Goal: Task Accomplishment & Management: Manage account settings

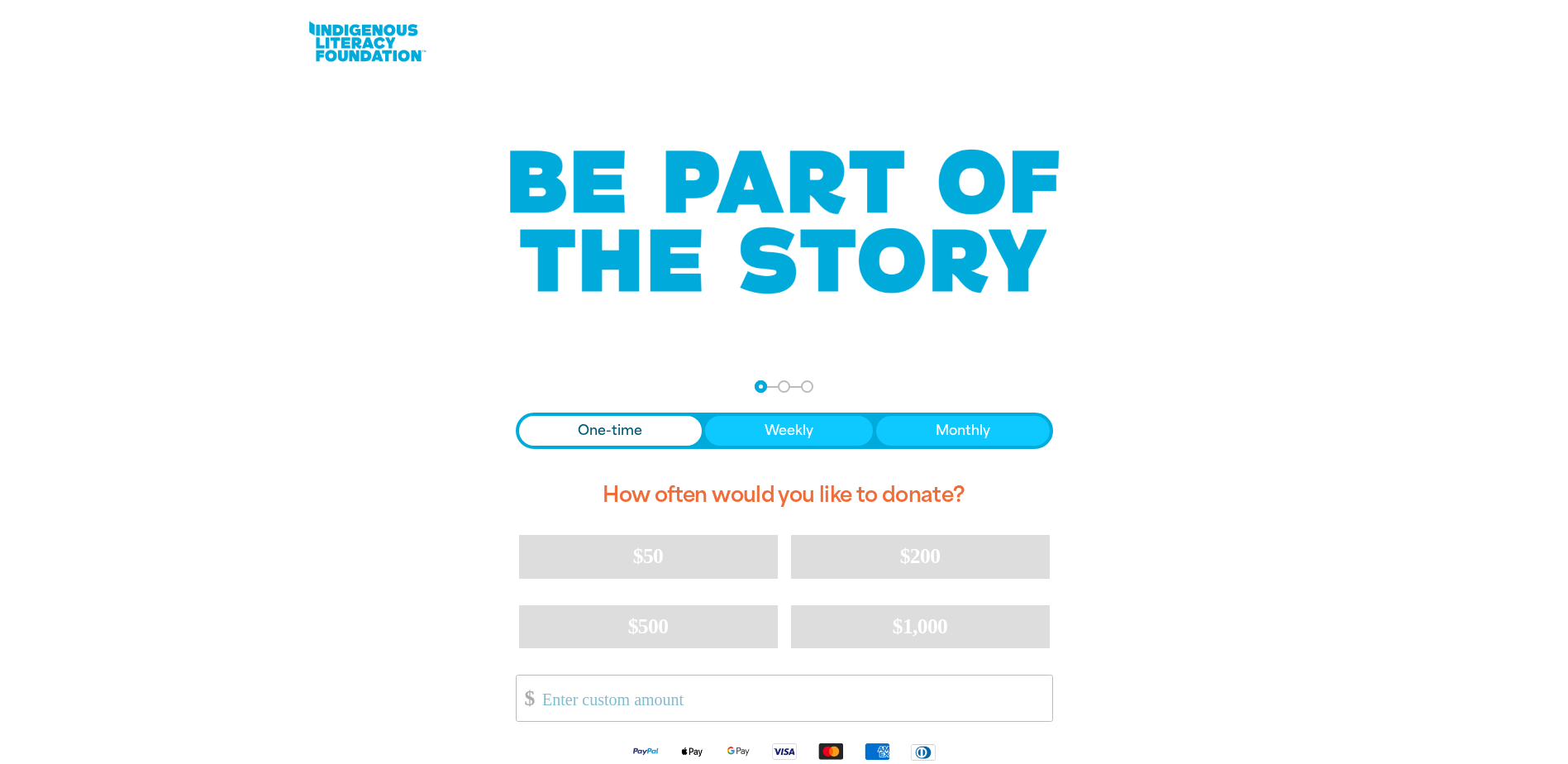
click at [344, 38] on link at bounding box center [367, 42] width 124 height 51
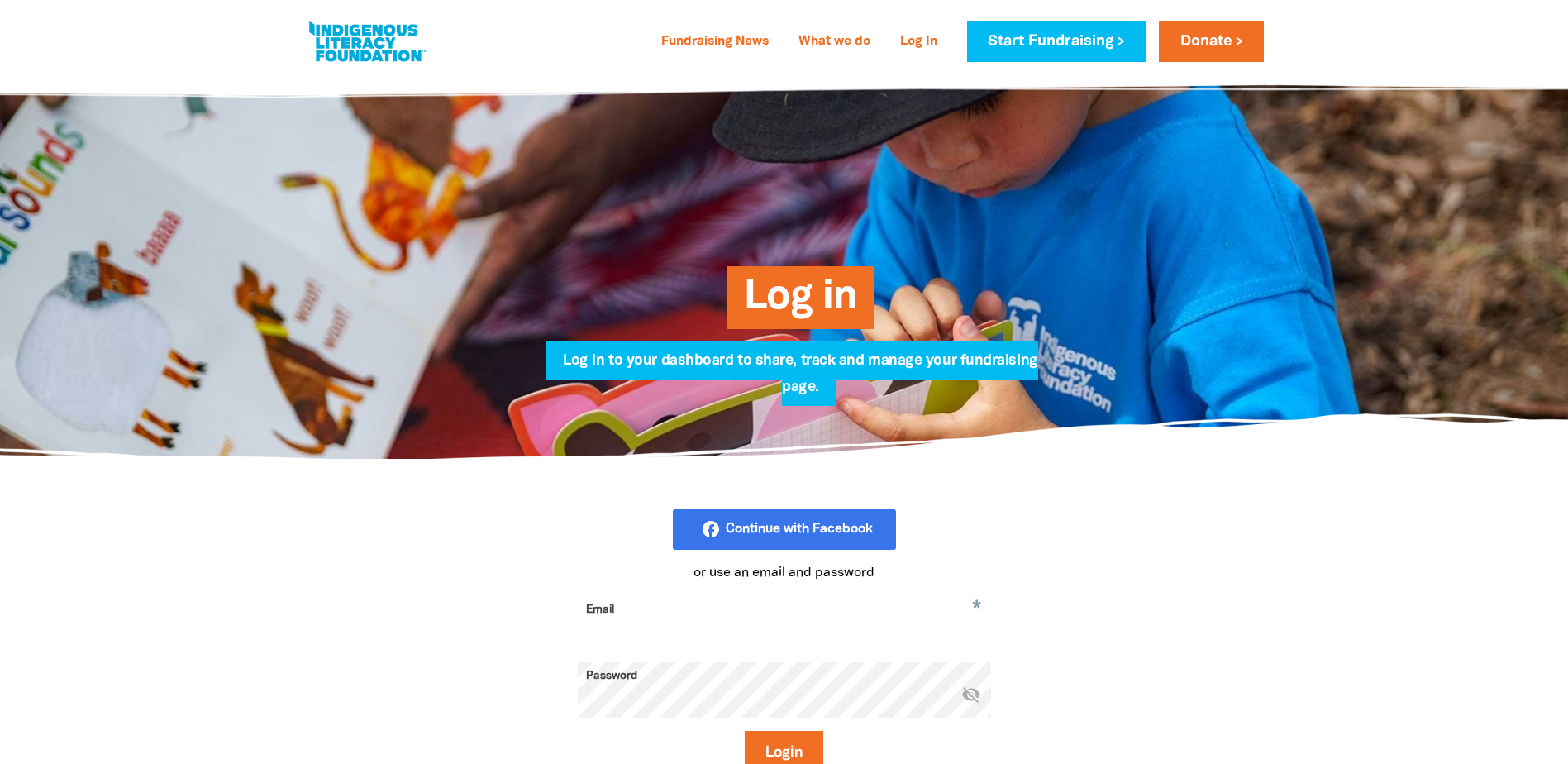
click at [755, 628] on input "Email" at bounding box center [784, 622] width 413 height 52
paste input "[EMAIL_ADDRESS][PERSON_NAME][DOMAIN_NAME]"
type input "[EMAIL_ADDRESS][PERSON_NAME][DOMAIN_NAME]"
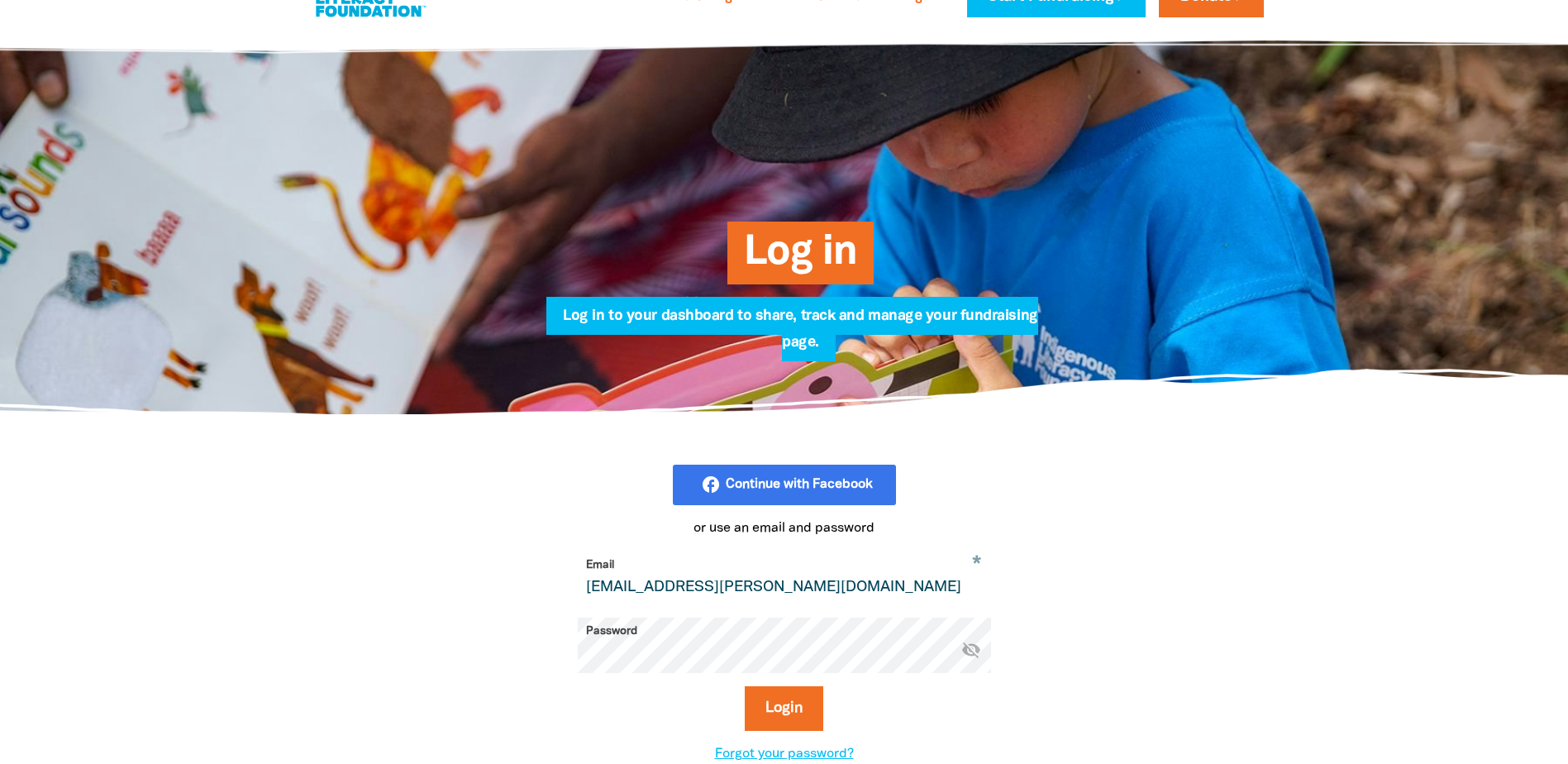
scroll to position [248, 0]
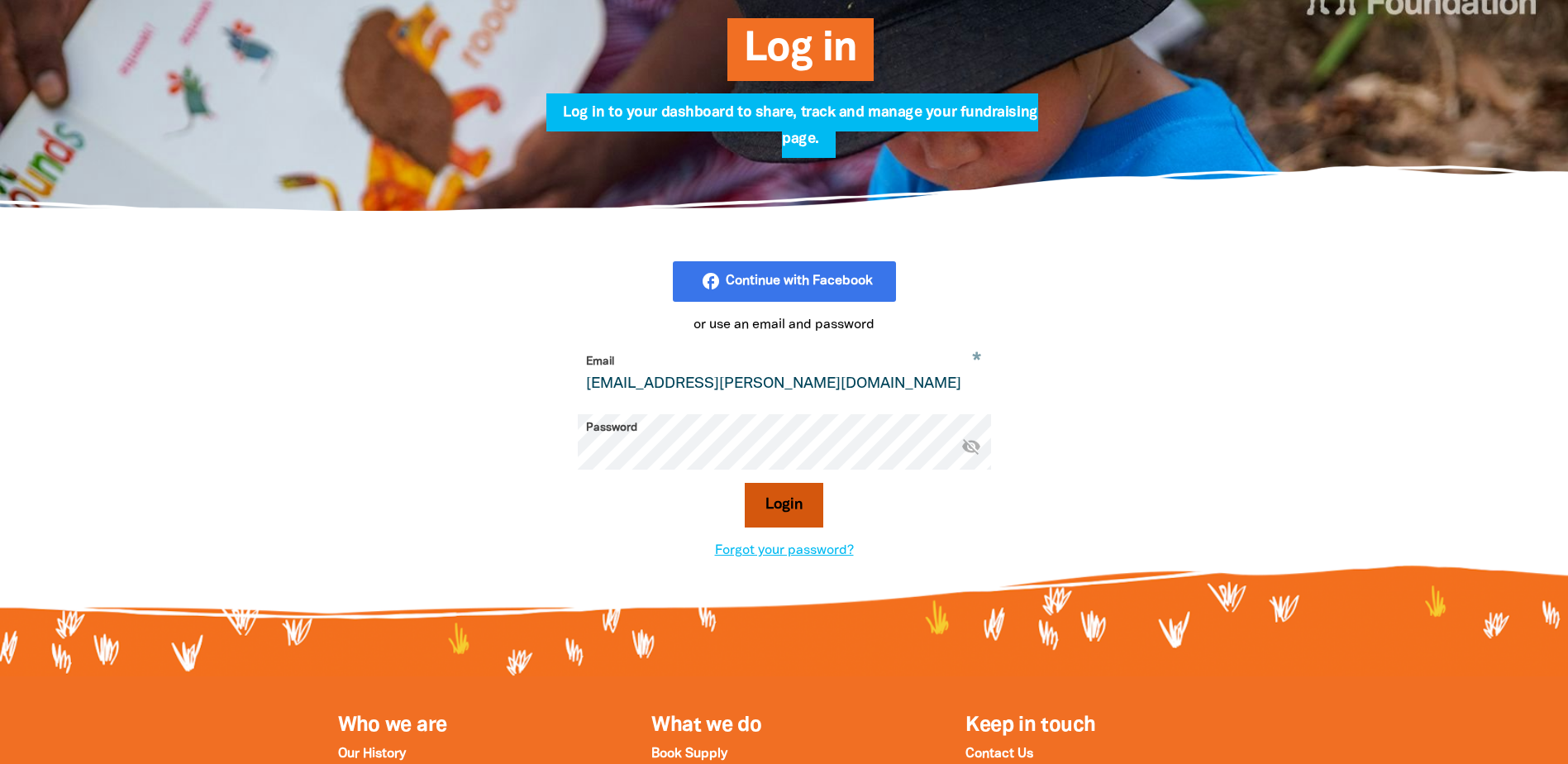
click at [775, 500] on button "Login" at bounding box center [783, 505] width 79 height 45
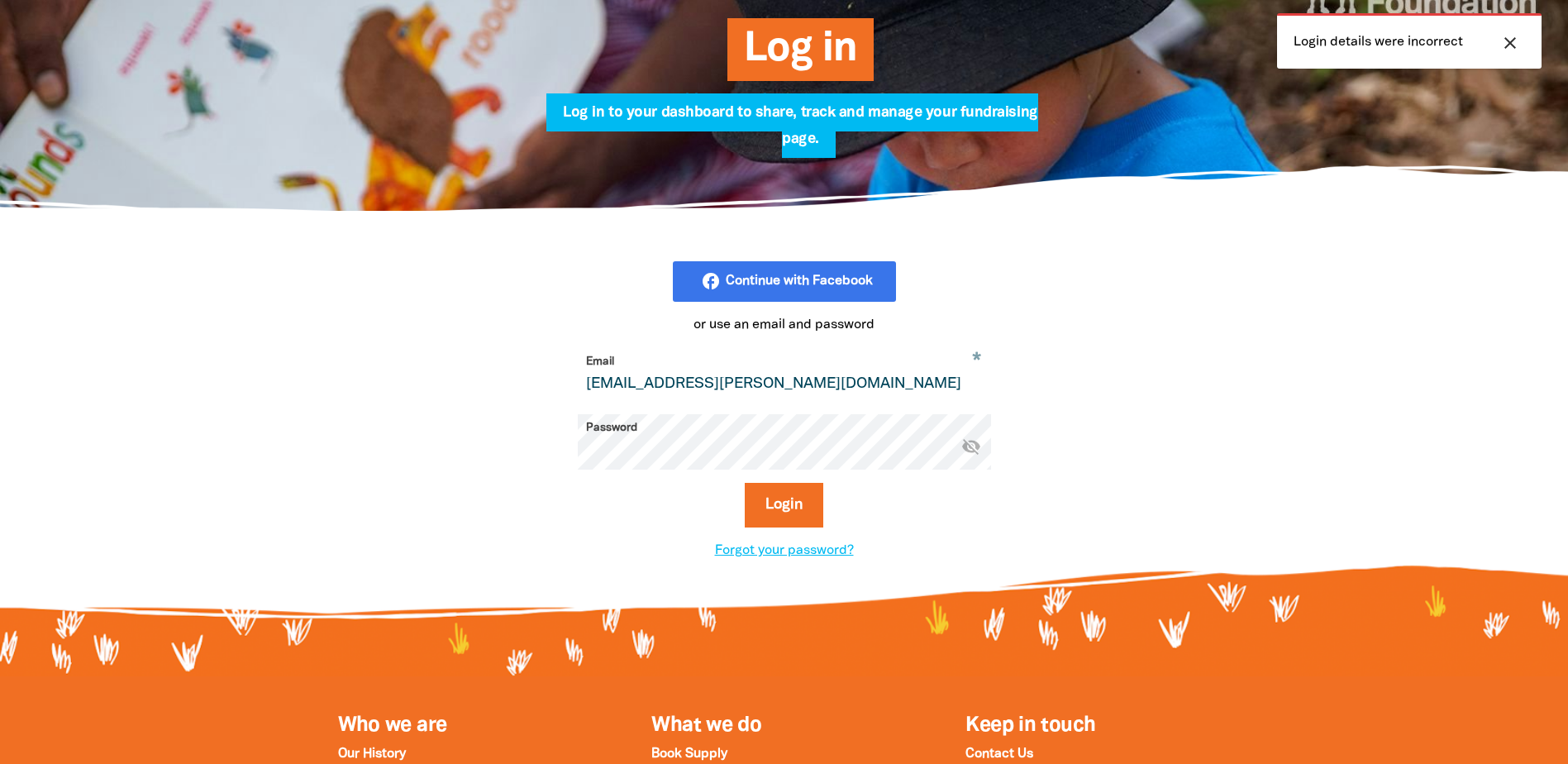
click at [969, 450] on icon "visibility_off" at bounding box center [971, 445] width 19 height 19
click at [811, 388] on input "dart.johnson@bmd.com.au" at bounding box center [784, 374] width 413 height 52
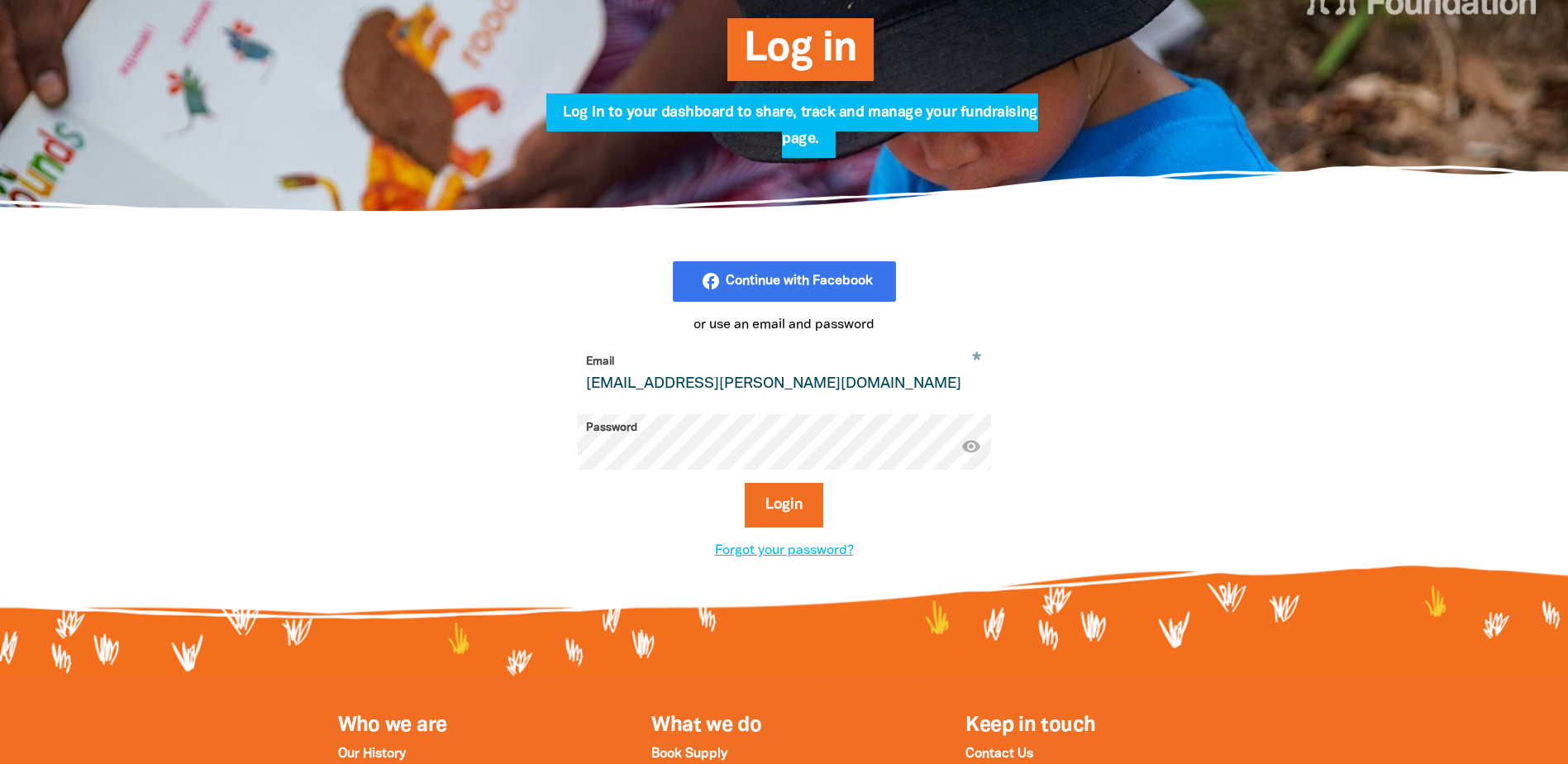
click at [461, 430] on div "facebook_rounded Continue with Facebook or use an email and password * Email da…" at bounding box center [784, 411] width 992 height 399
click at [802, 523] on button "Login" at bounding box center [783, 505] width 79 height 45
click at [1334, 324] on div at bounding box center [784, 411] width 1568 height 399
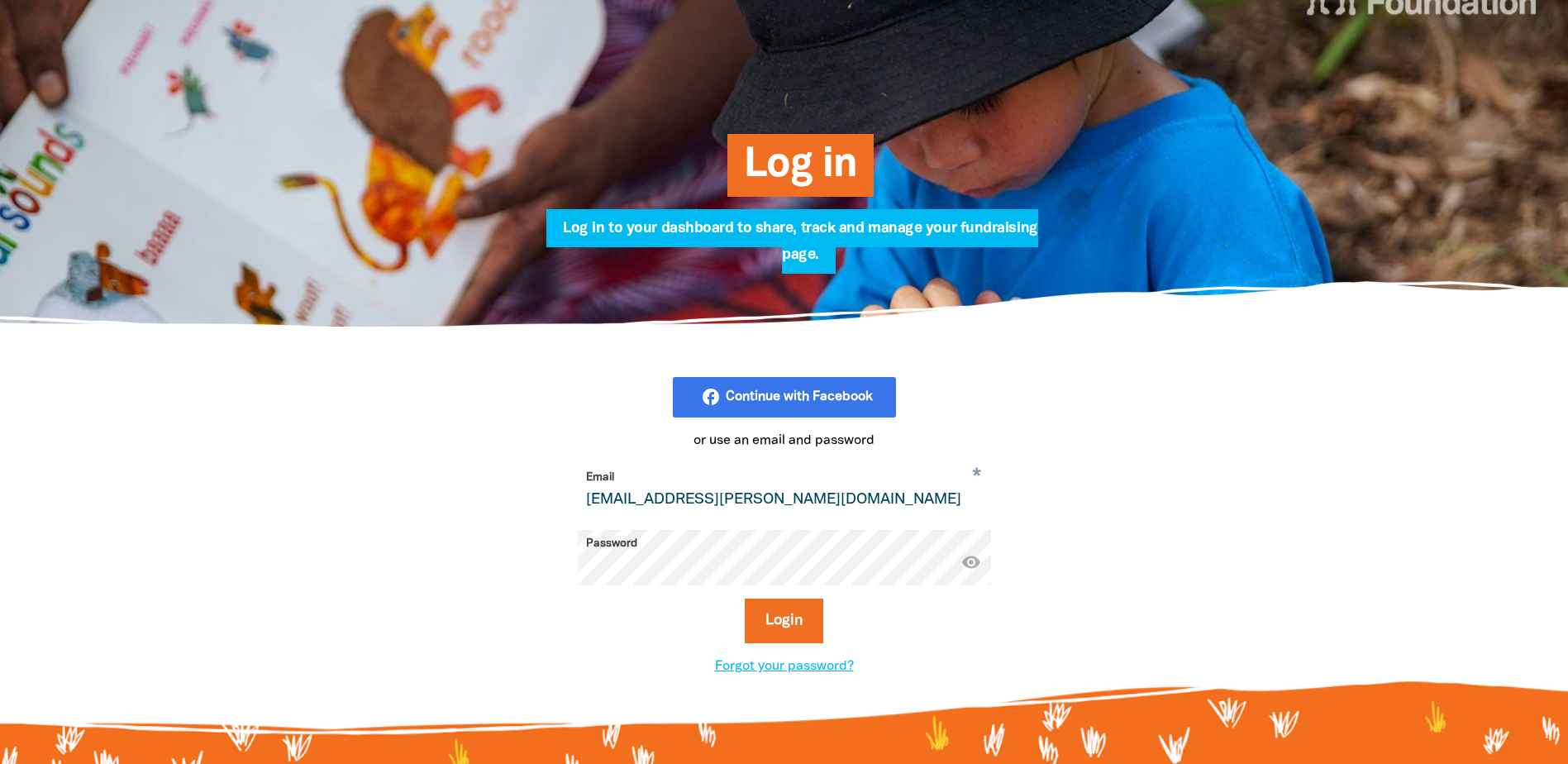
scroll to position [0, 0]
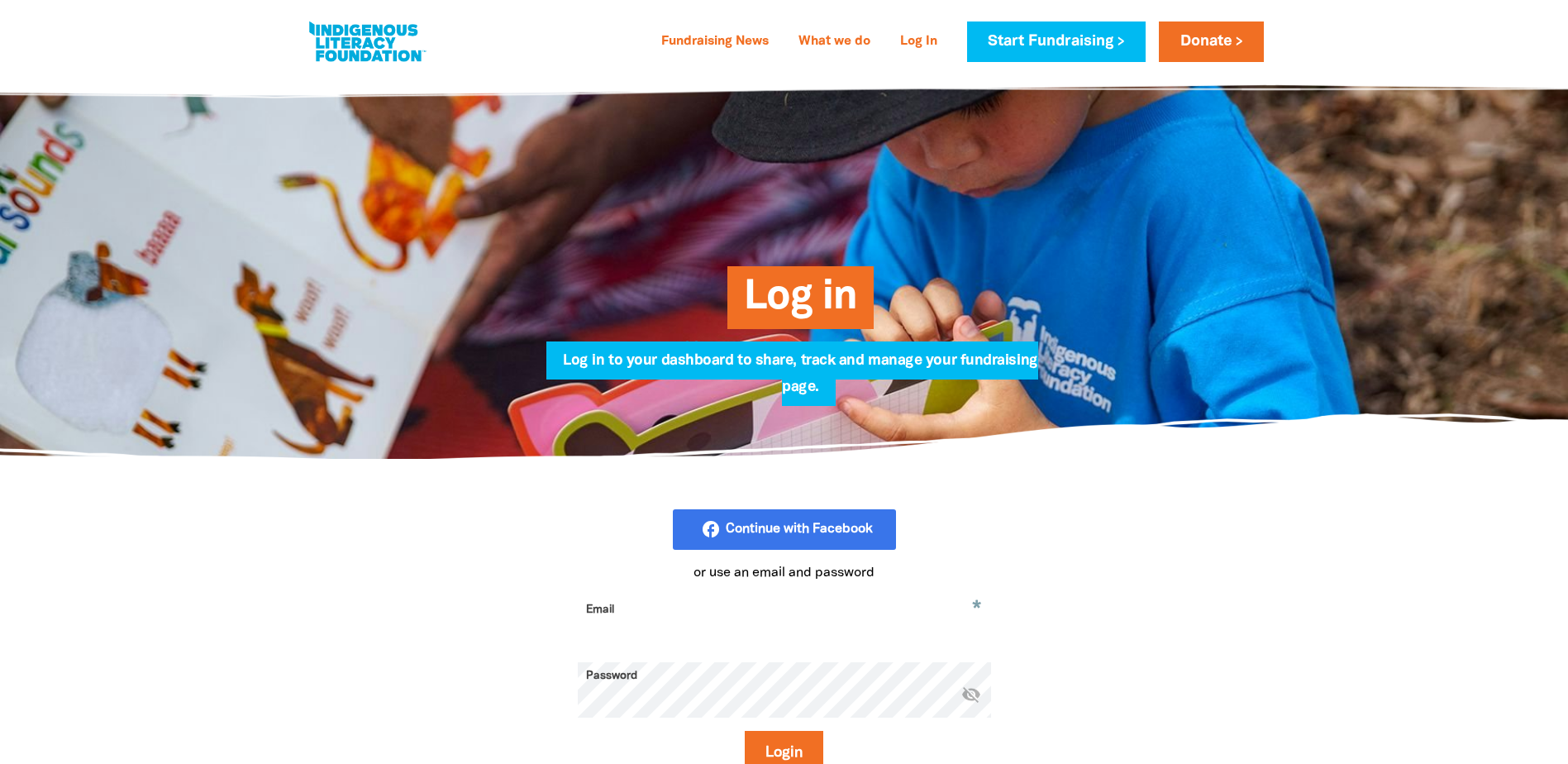
click at [607, 621] on input "Email" at bounding box center [784, 622] width 413 height 52
type input "[EMAIL_ADDRESS][PERSON_NAME][DOMAIN_NAME]"
click at [969, 695] on icon "visibility_off" at bounding box center [971, 693] width 19 height 19
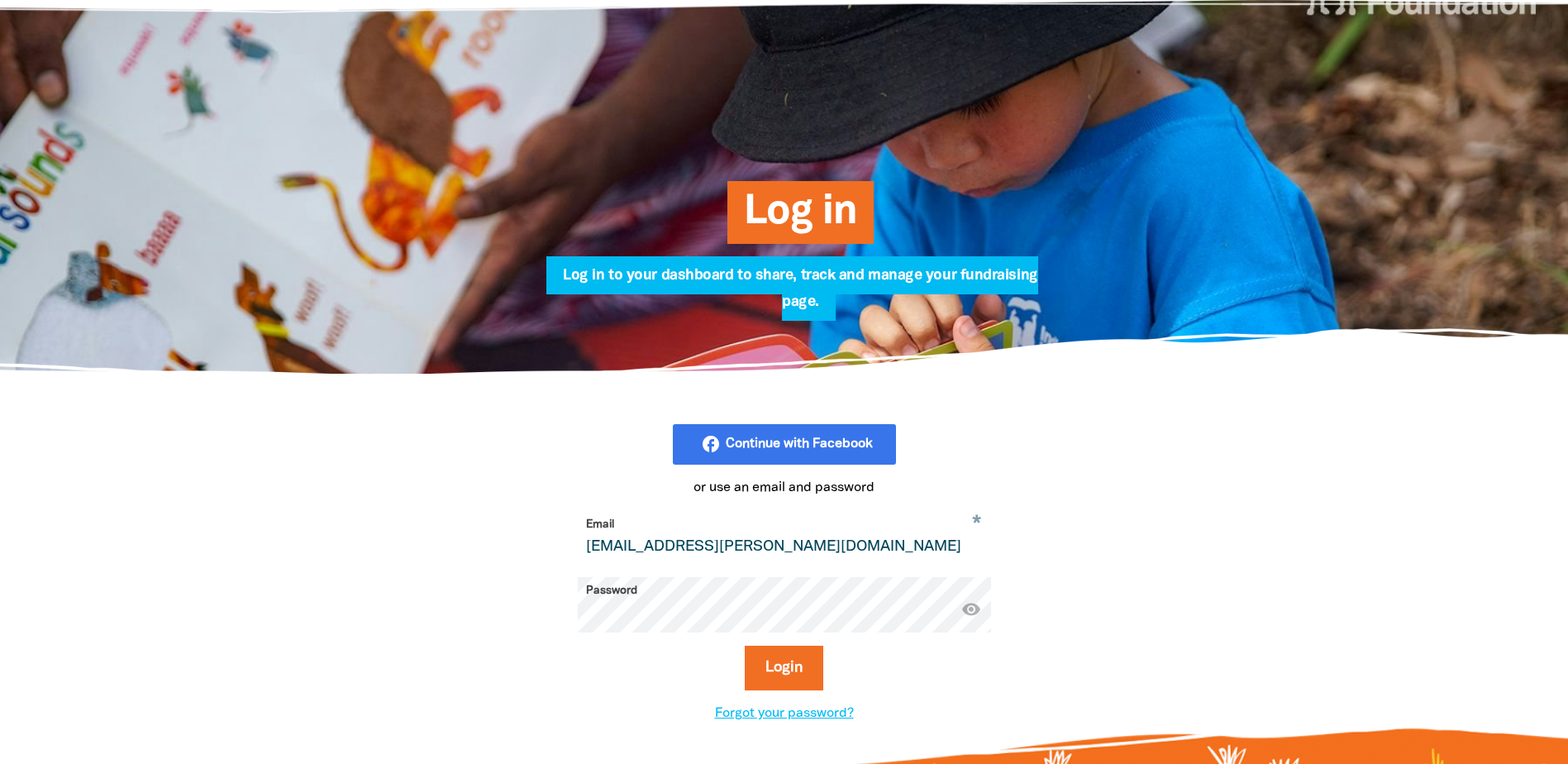
scroll to position [165, 0]
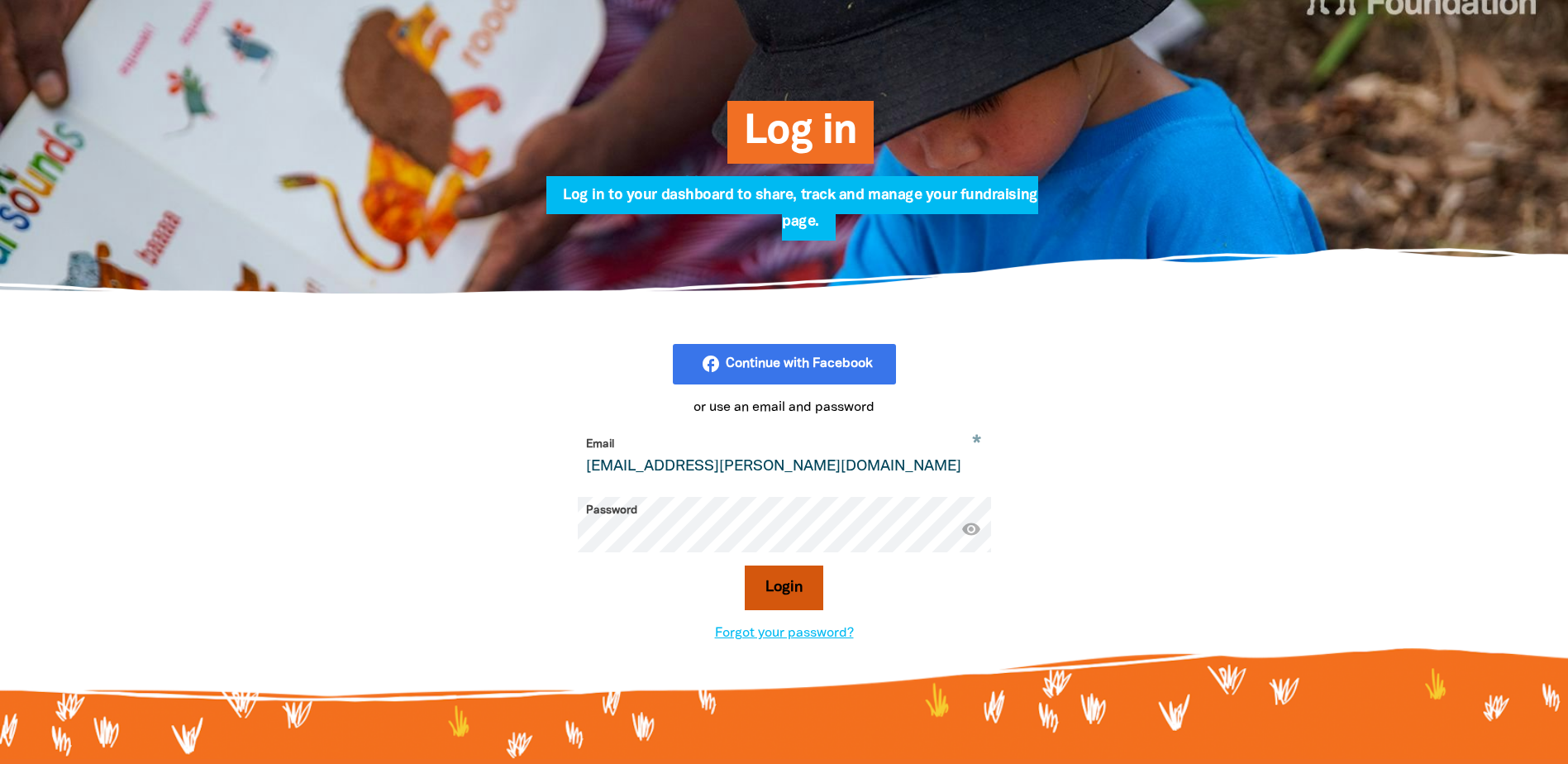
click at [787, 598] on button "Login" at bounding box center [783, 588] width 79 height 45
click at [849, 468] on input "[EMAIL_ADDRESS][PERSON_NAME][DOMAIN_NAME]" at bounding box center [784, 457] width 413 height 52
click at [406, 471] on div "facebook_rounded Continue with Facebook or use an email and password * Email da…" at bounding box center [784, 494] width 992 height 399
click at [744, 566] on button "Login" at bounding box center [783, 588] width 79 height 45
click at [771, 590] on button "Login" at bounding box center [783, 588] width 79 height 45
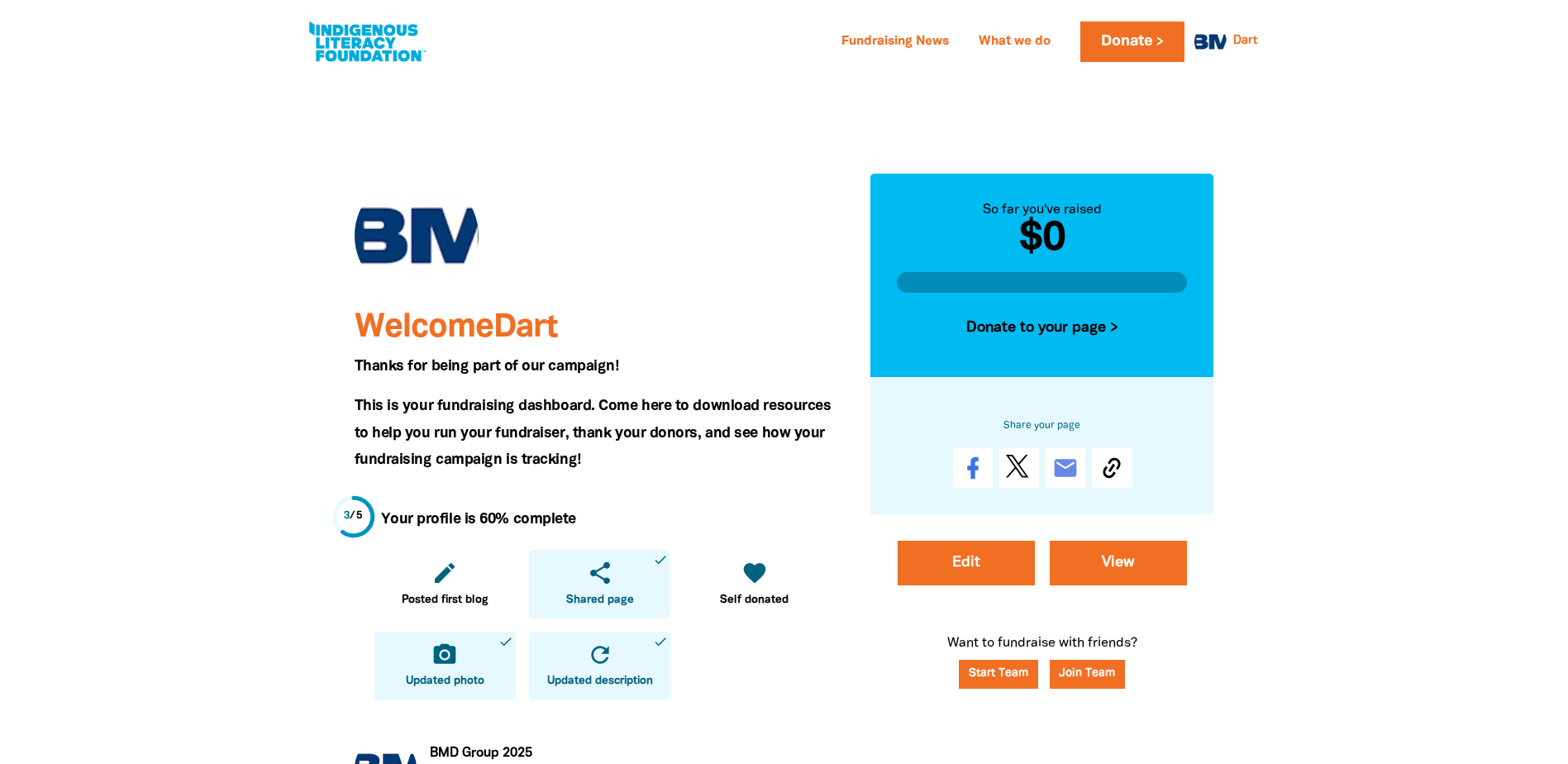
click at [423, 225] on div at bounding box center [417, 236] width 124 height 124
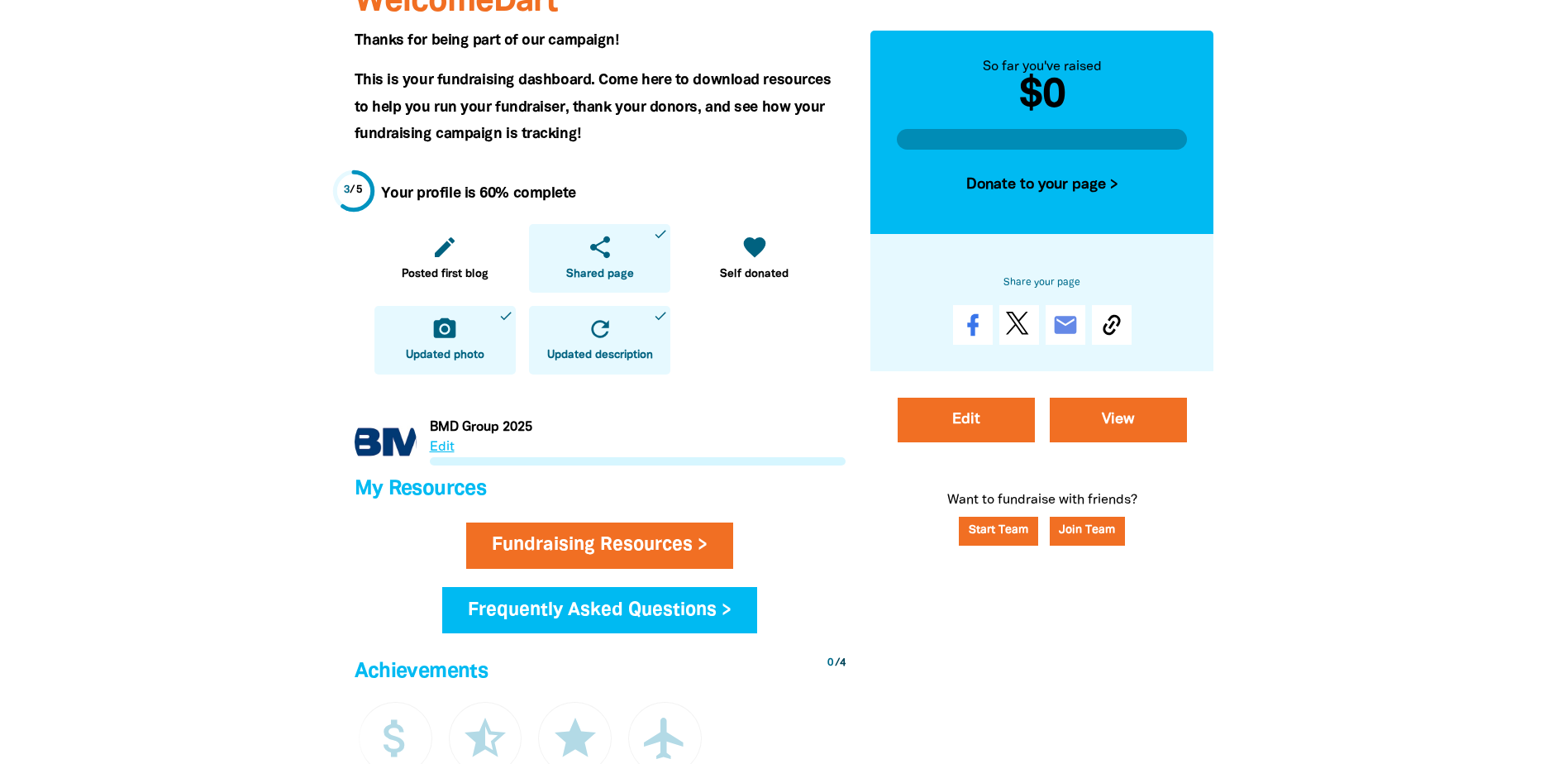
scroll to position [330, 0]
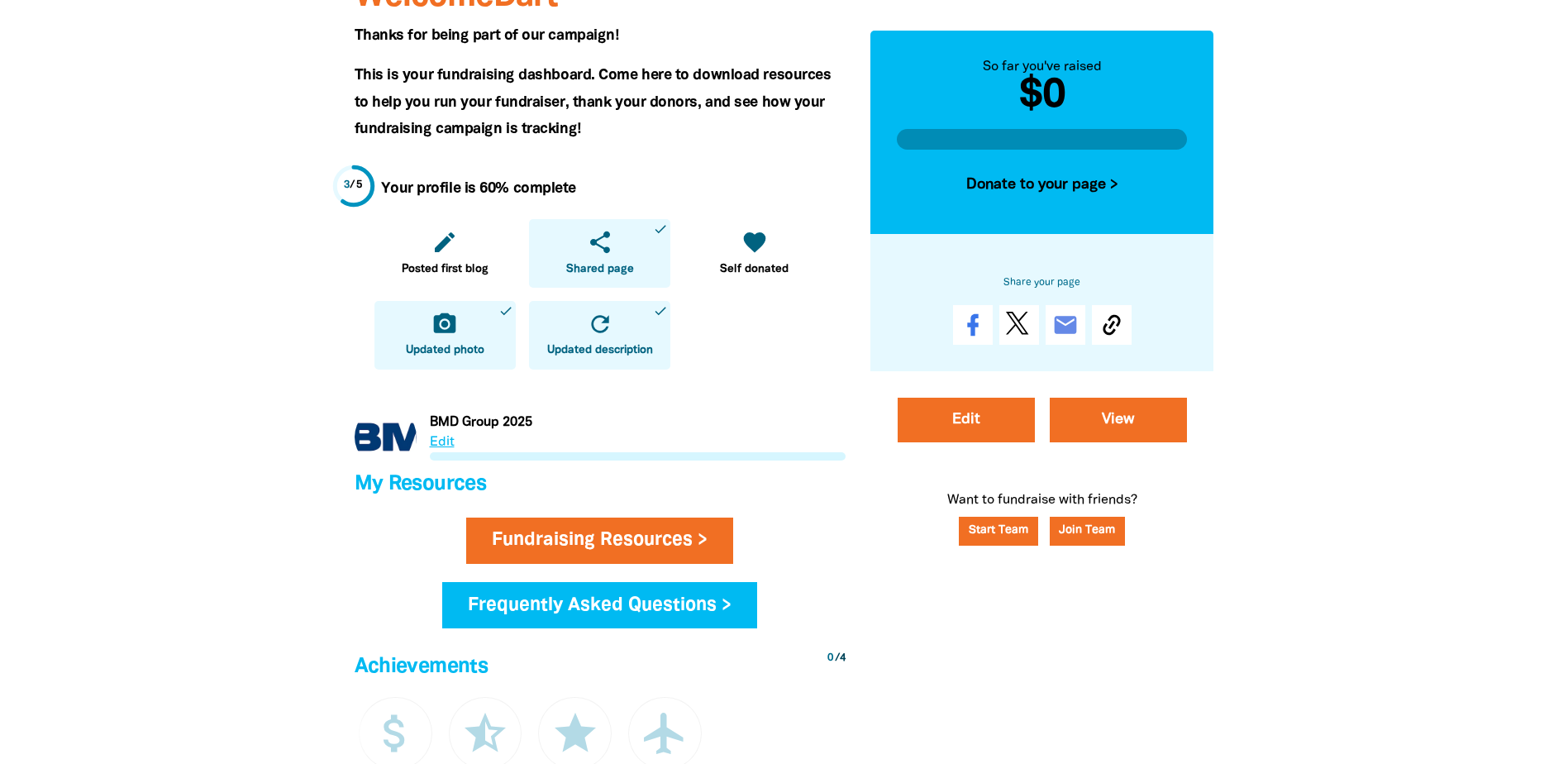
click at [445, 441] on link "Link to BMD Group 2025" at bounding box center [599, 437] width 491 height 62
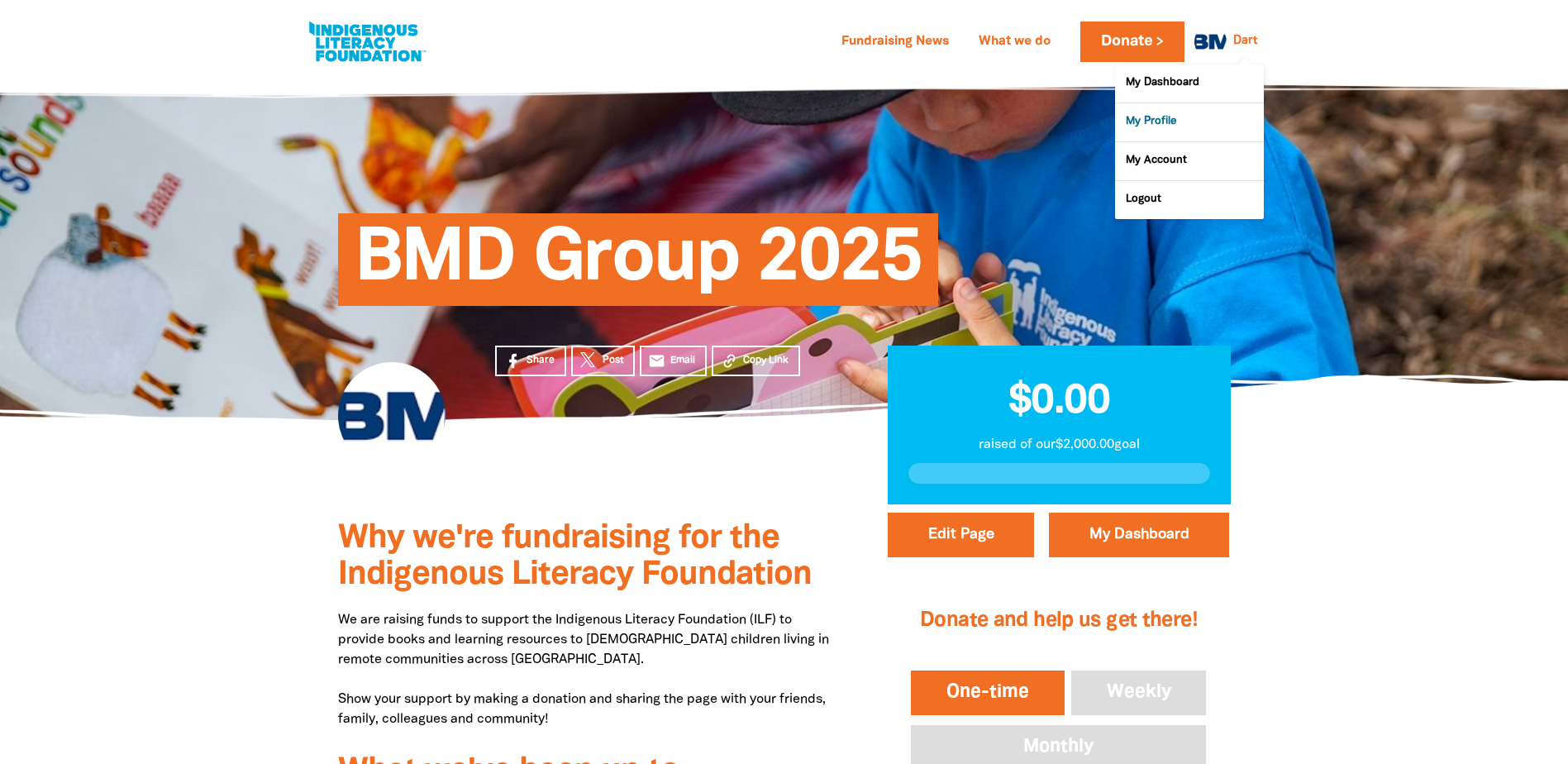
click at [1159, 124] on link "My Profile" at bounding box center [1188, 122] width 149 height 38
click at [1169, 122] on link "My Profile" at bounding box center [1188, 122] width 149 height 38
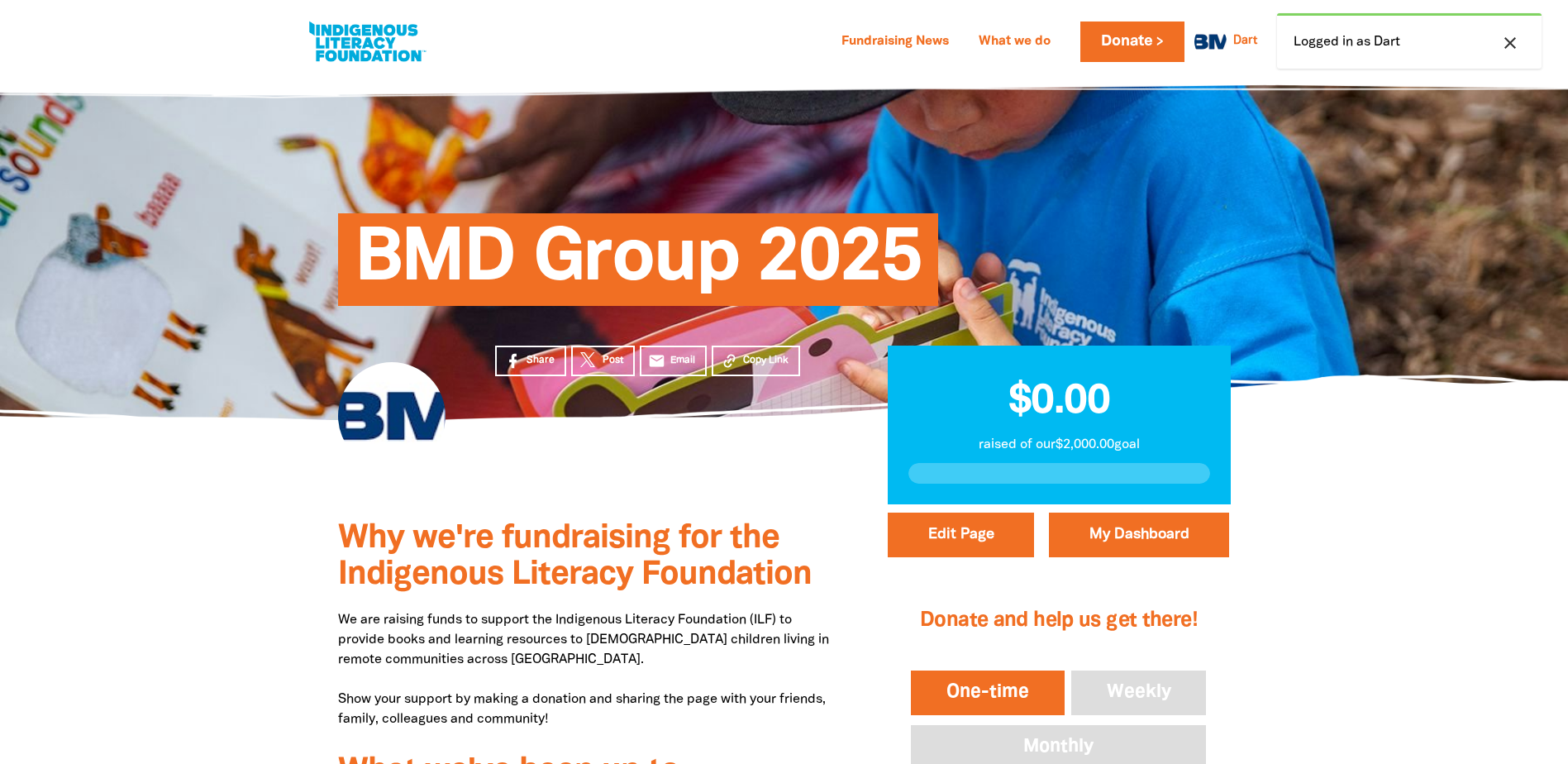
click at [1516, 44] on icon "close" at bounding box center [1510, 43] width 19 height 19
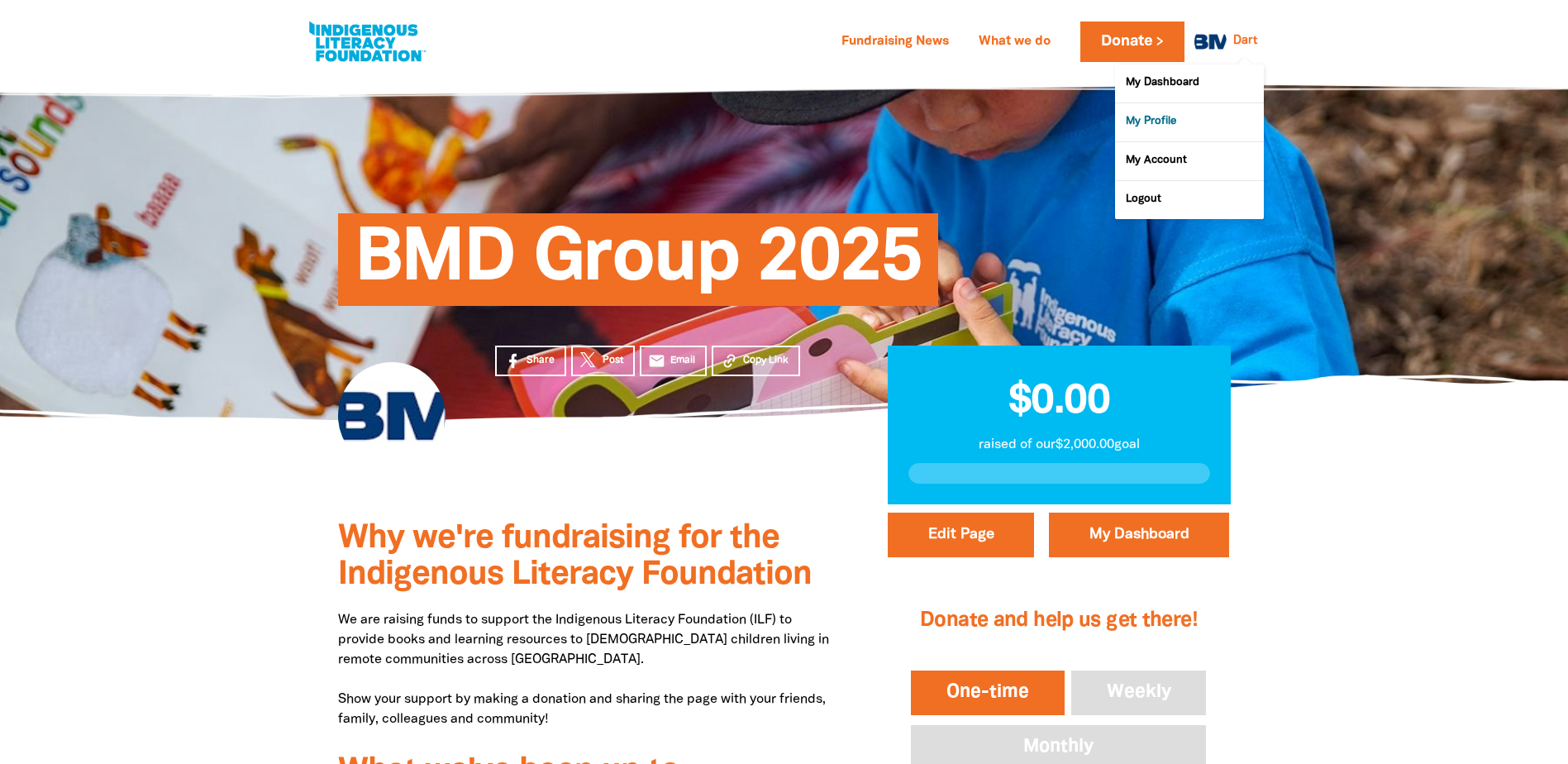
click at [1164, 115] on link "My Profile" at bounding box center [1188, 122] width 149 height 38
click at [1164, 163] on link "My Account" at bounding box center [1188, 160] width 149 height 38
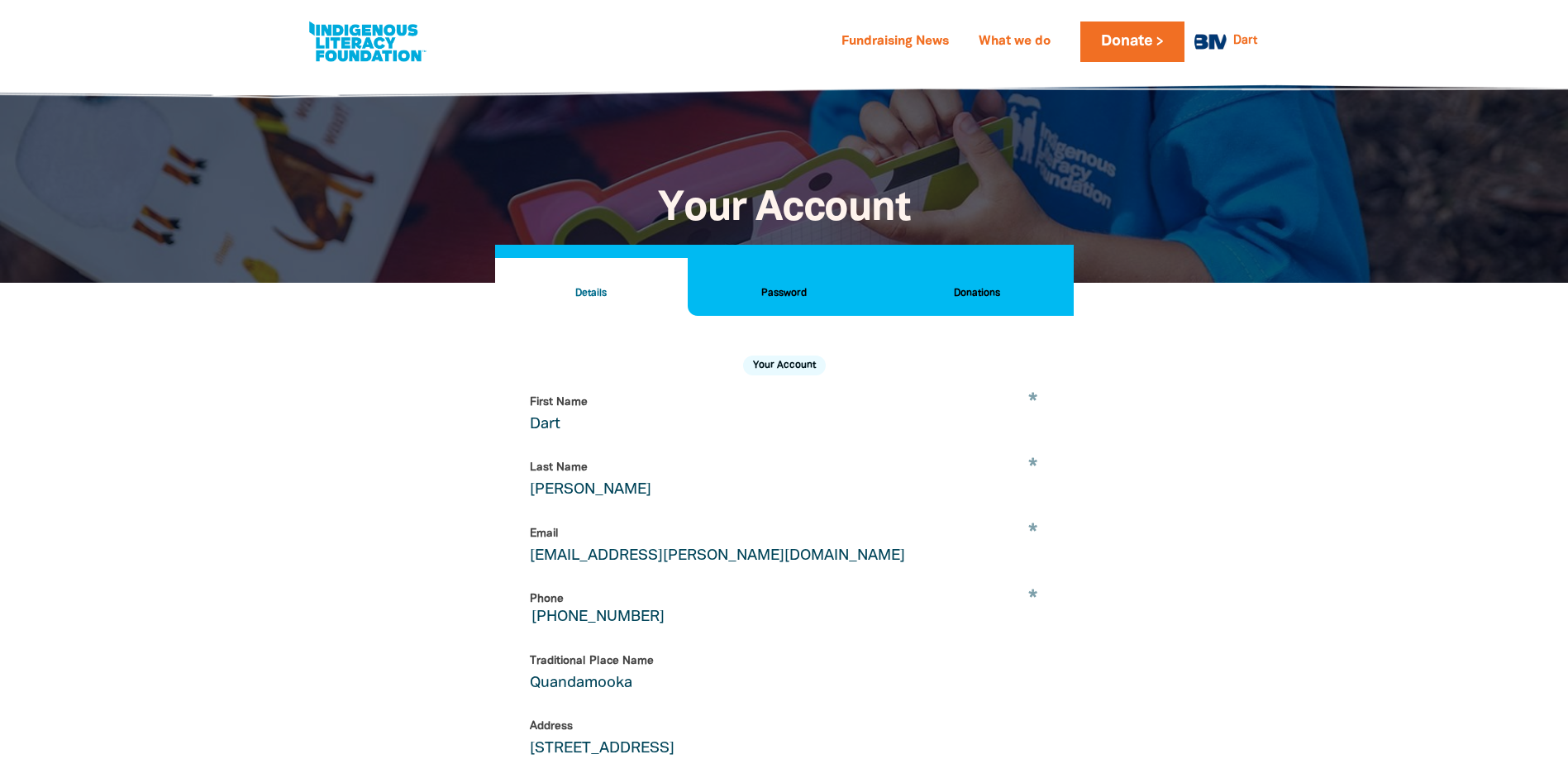
select select "AU"
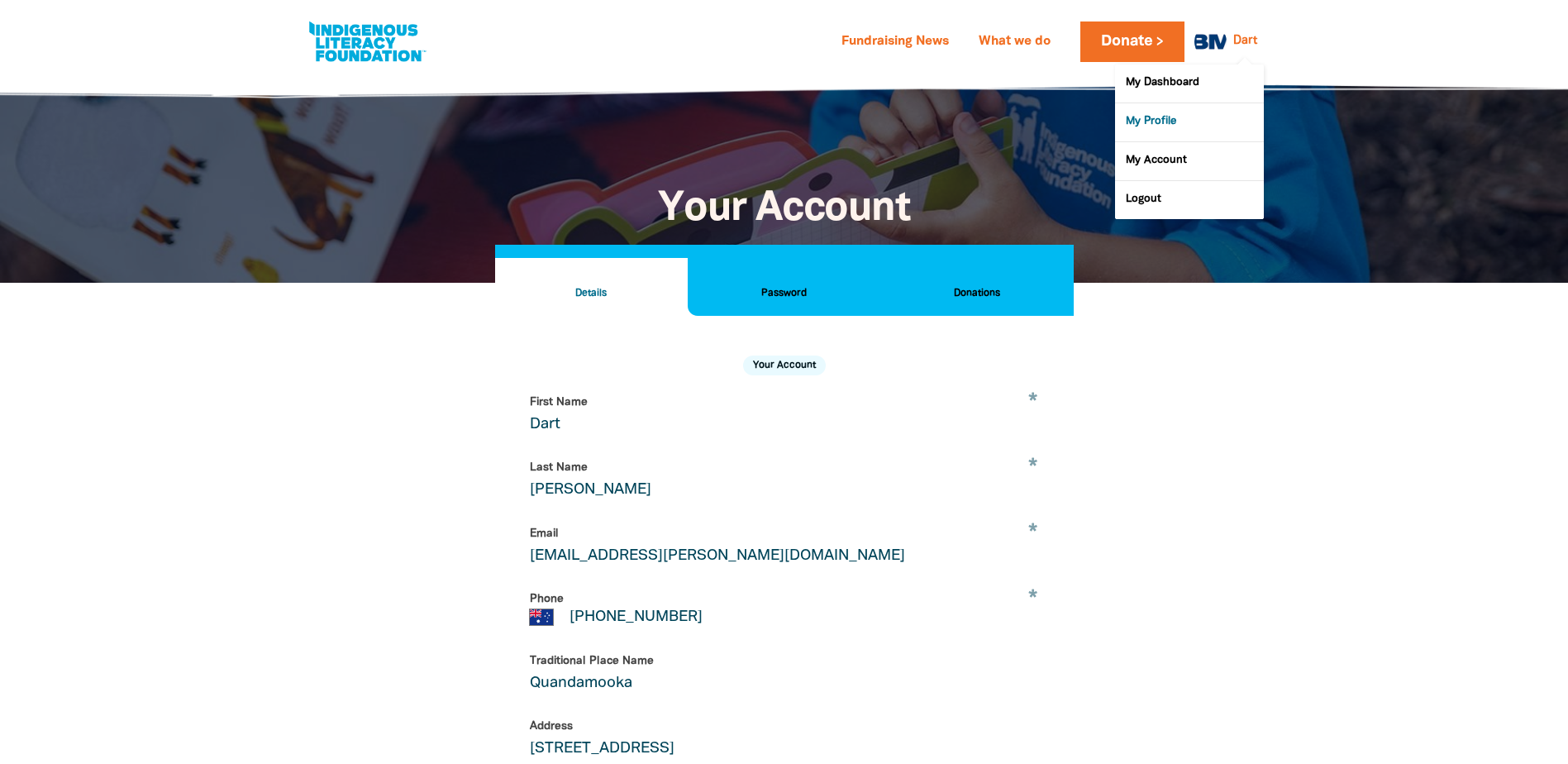
click at [1156, 118] on link "My Profile" at bounding box center [1188, 122] width 149 height 38
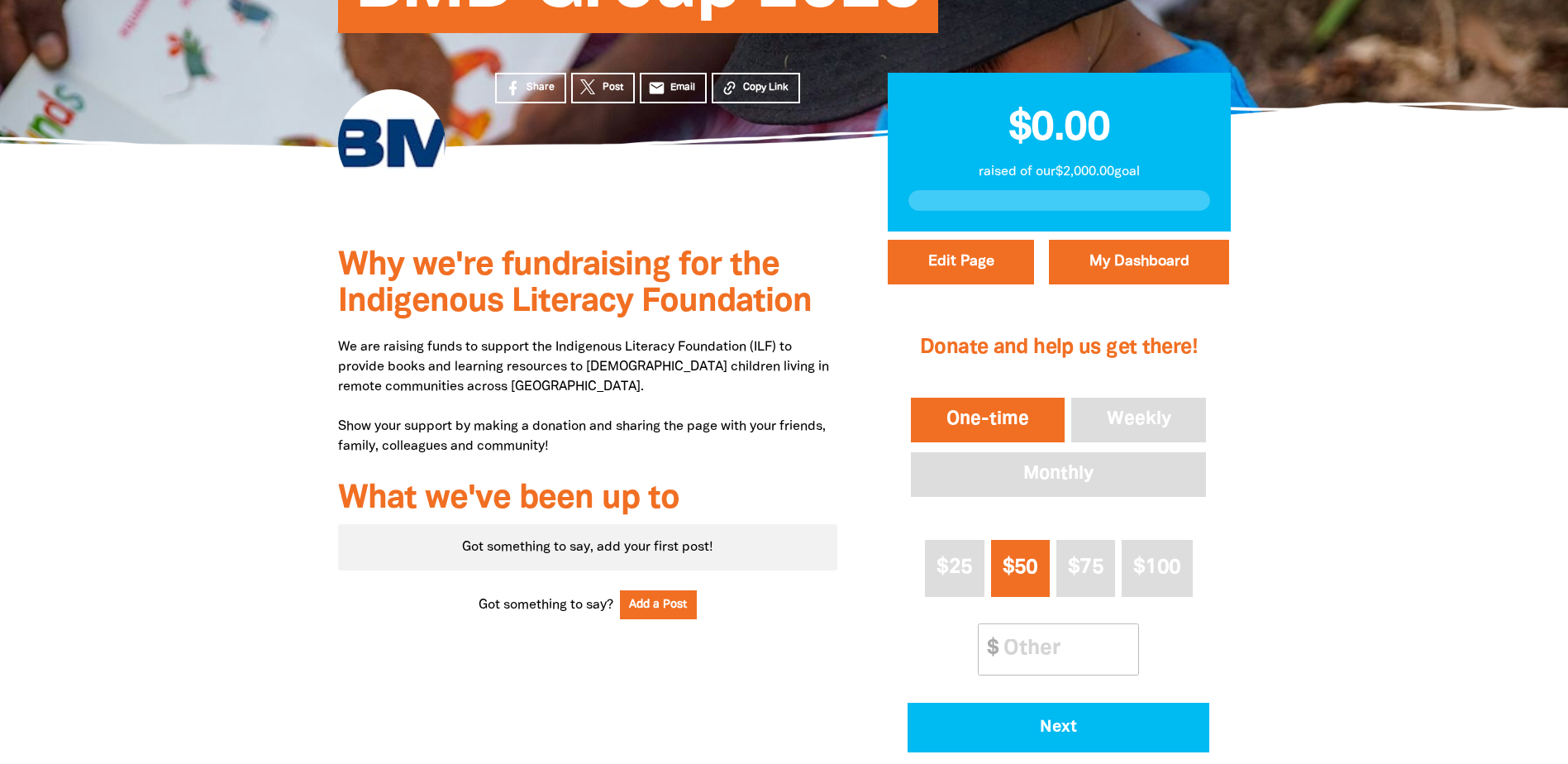
scroll to position [147, 0]
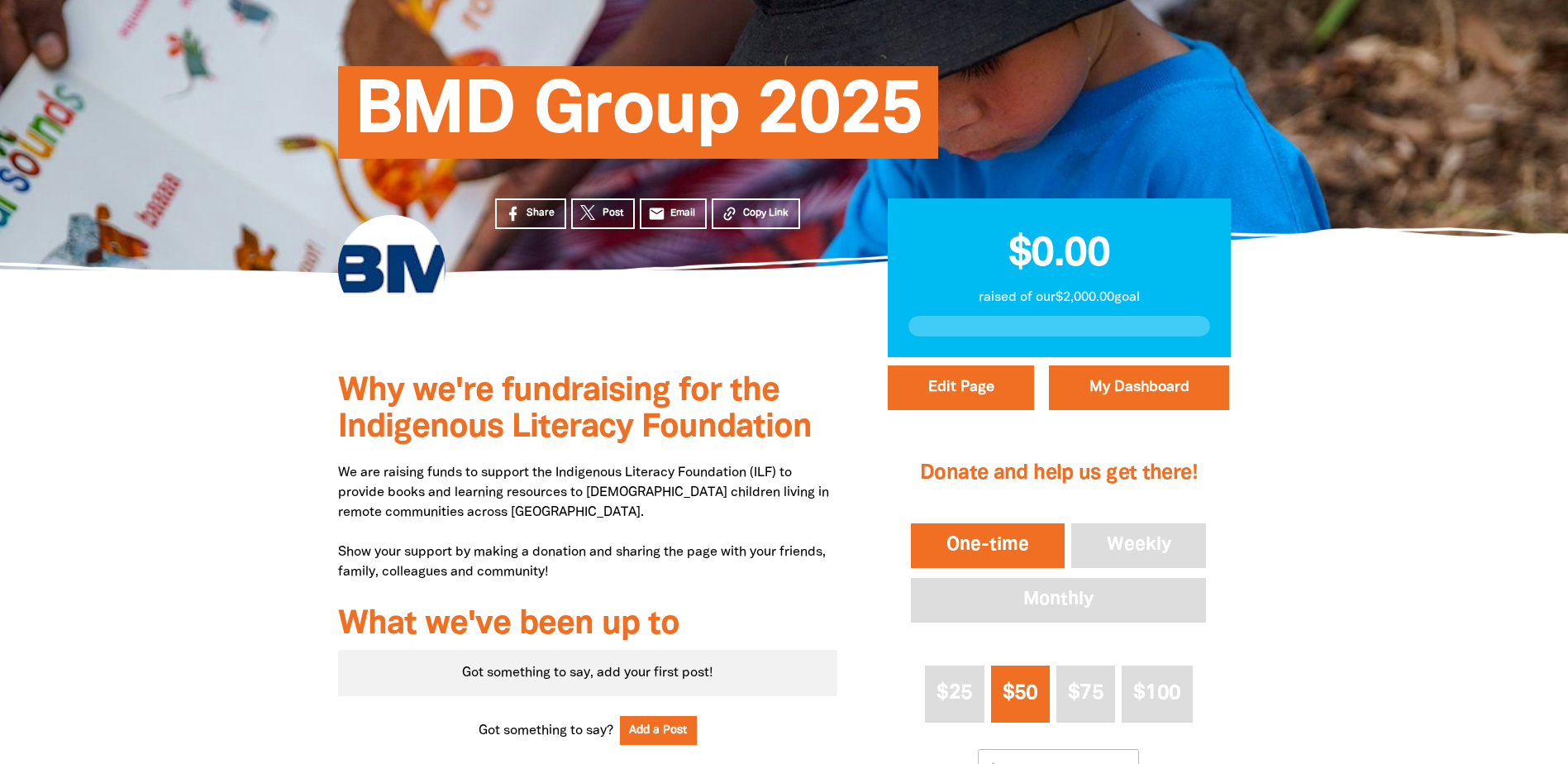
click at [359, 274] on div at bounding box center [392, 268] width 108 height 108
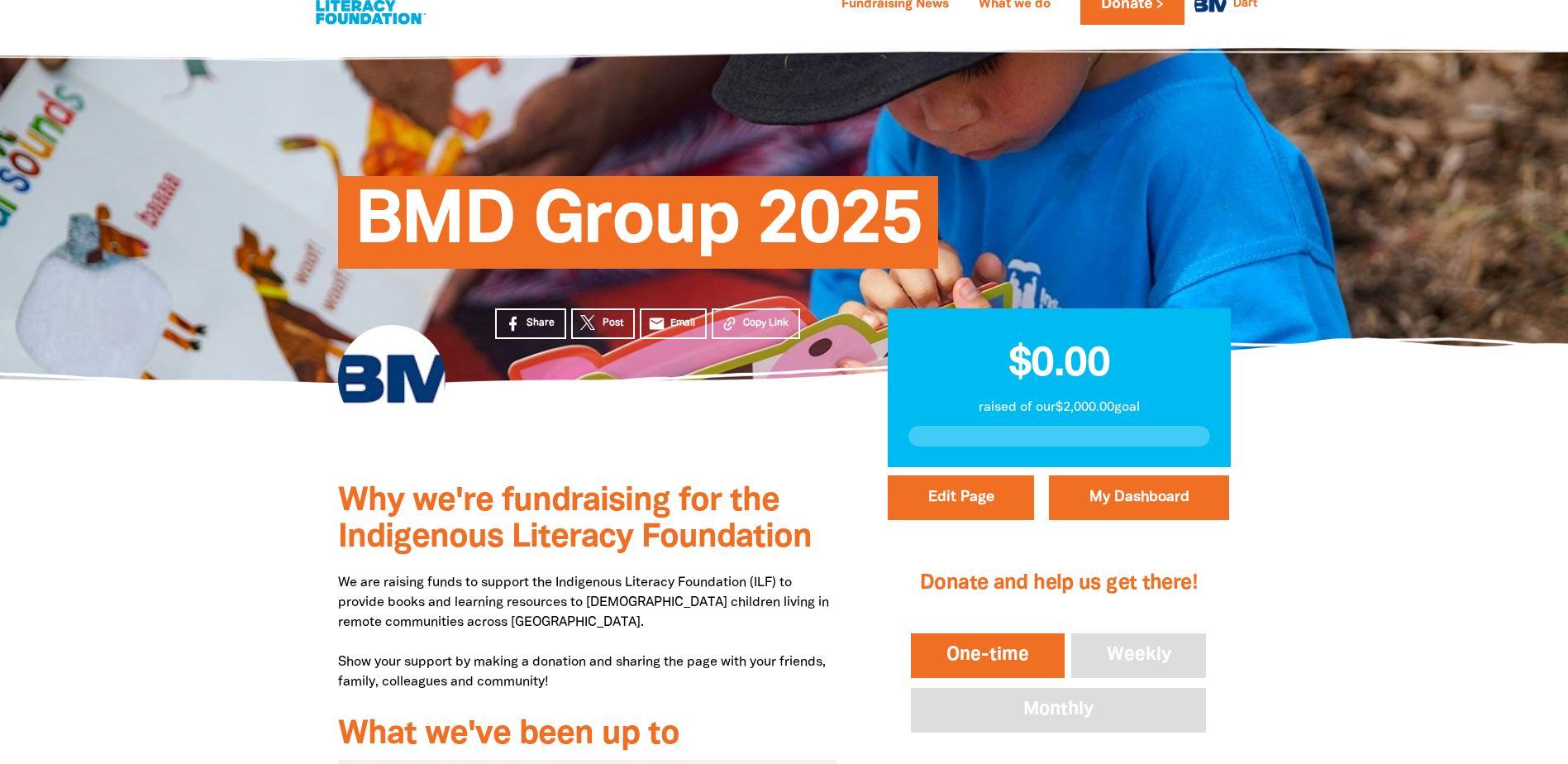
scroll to position [0, 0]
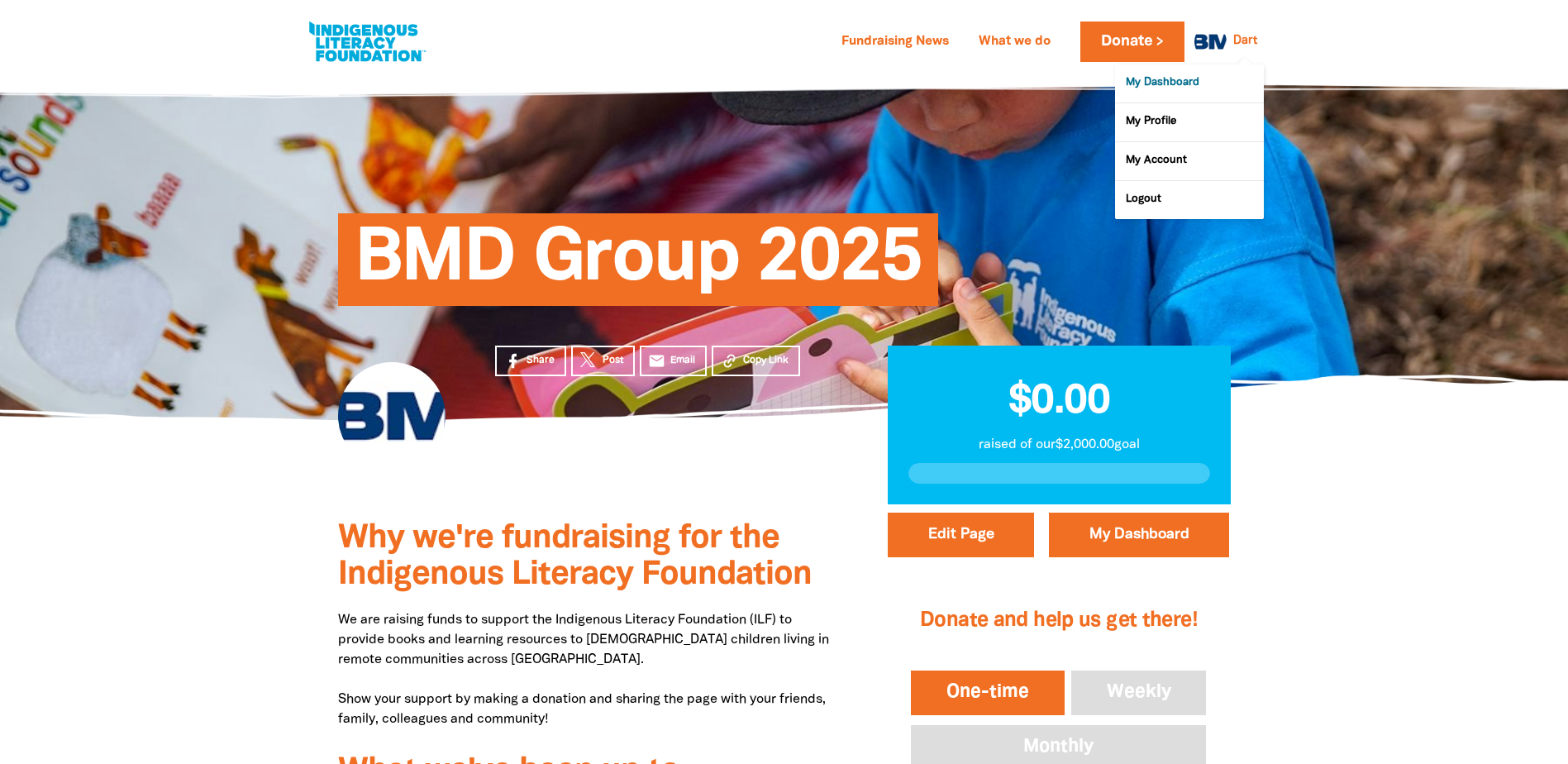
click at [1189, 82] on link "My Dashboard" at bounding box center [1188, 83] width 149 height 38
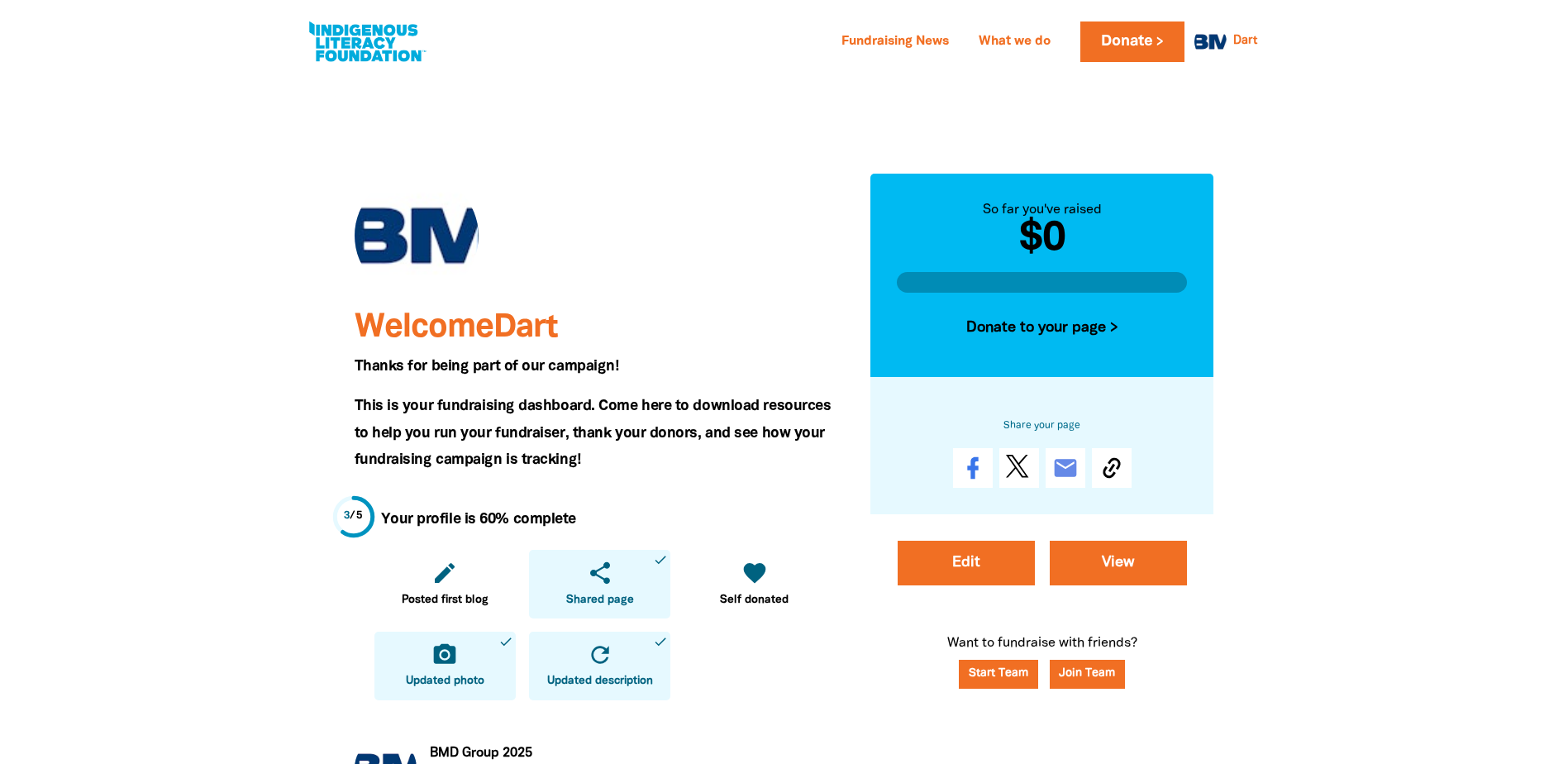
click at [424, 650] on link "camera_alt Updated photo done" at bounding box center [444, 666] width 141 height 69
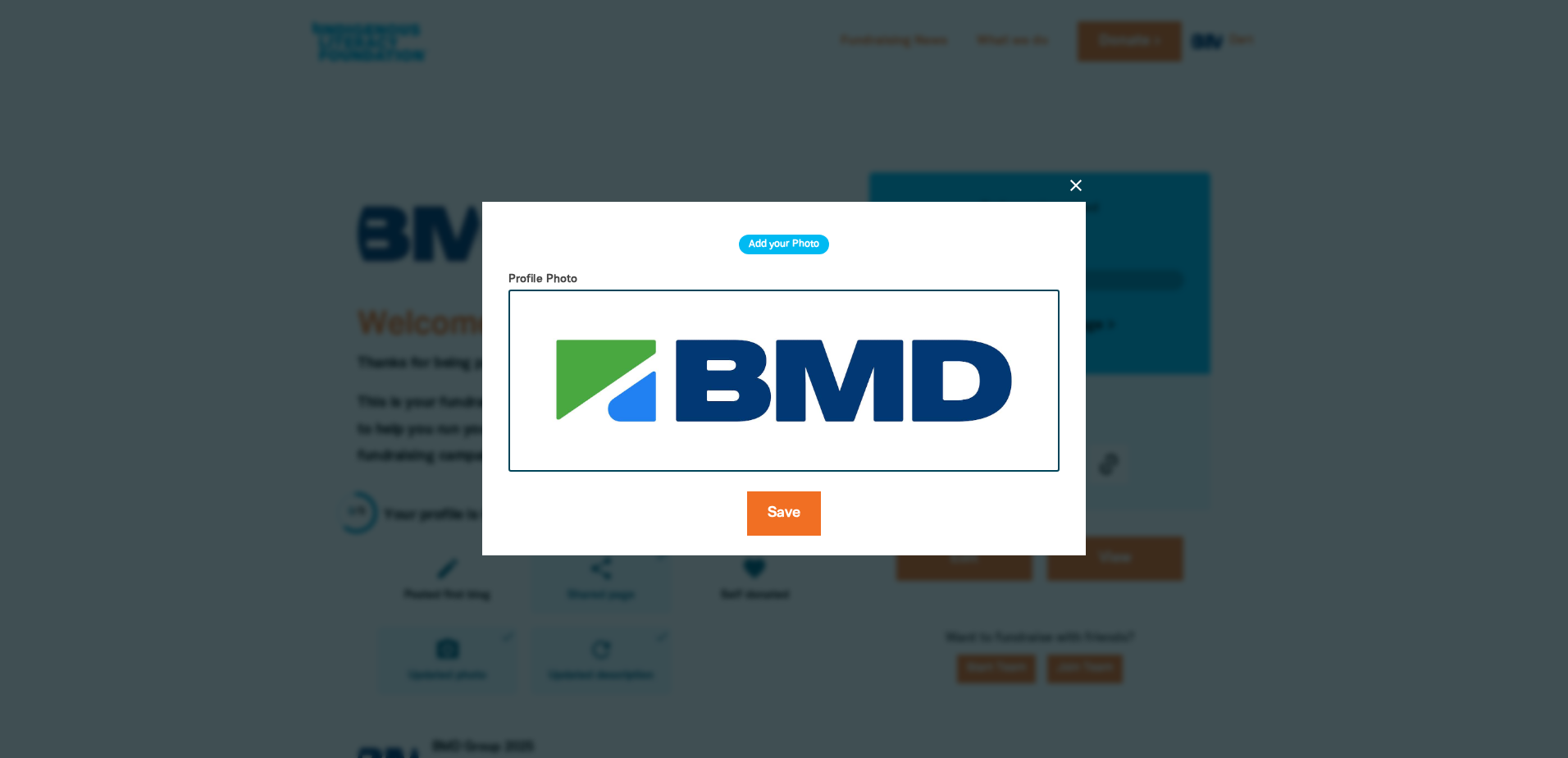
click at [760, 244] on h2 "Add your Photo" at bounding box center [784, 244] width 91 height 19
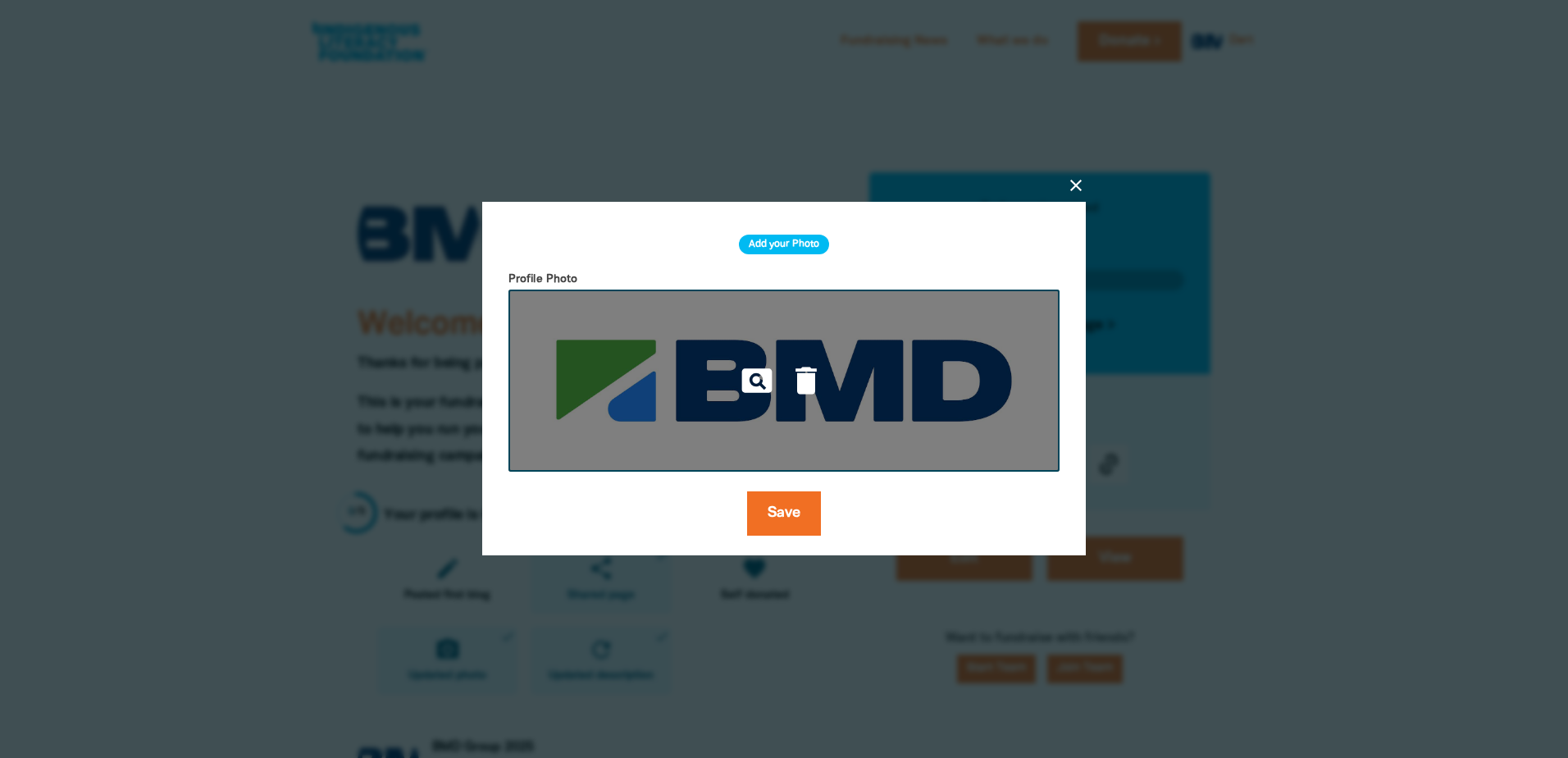
click at [715, 344] on img at bounding box center [784, 380] width 552 height 182
click at [815, 385] on icon "delete" at bounding box center [805, 380] width 36 height 36
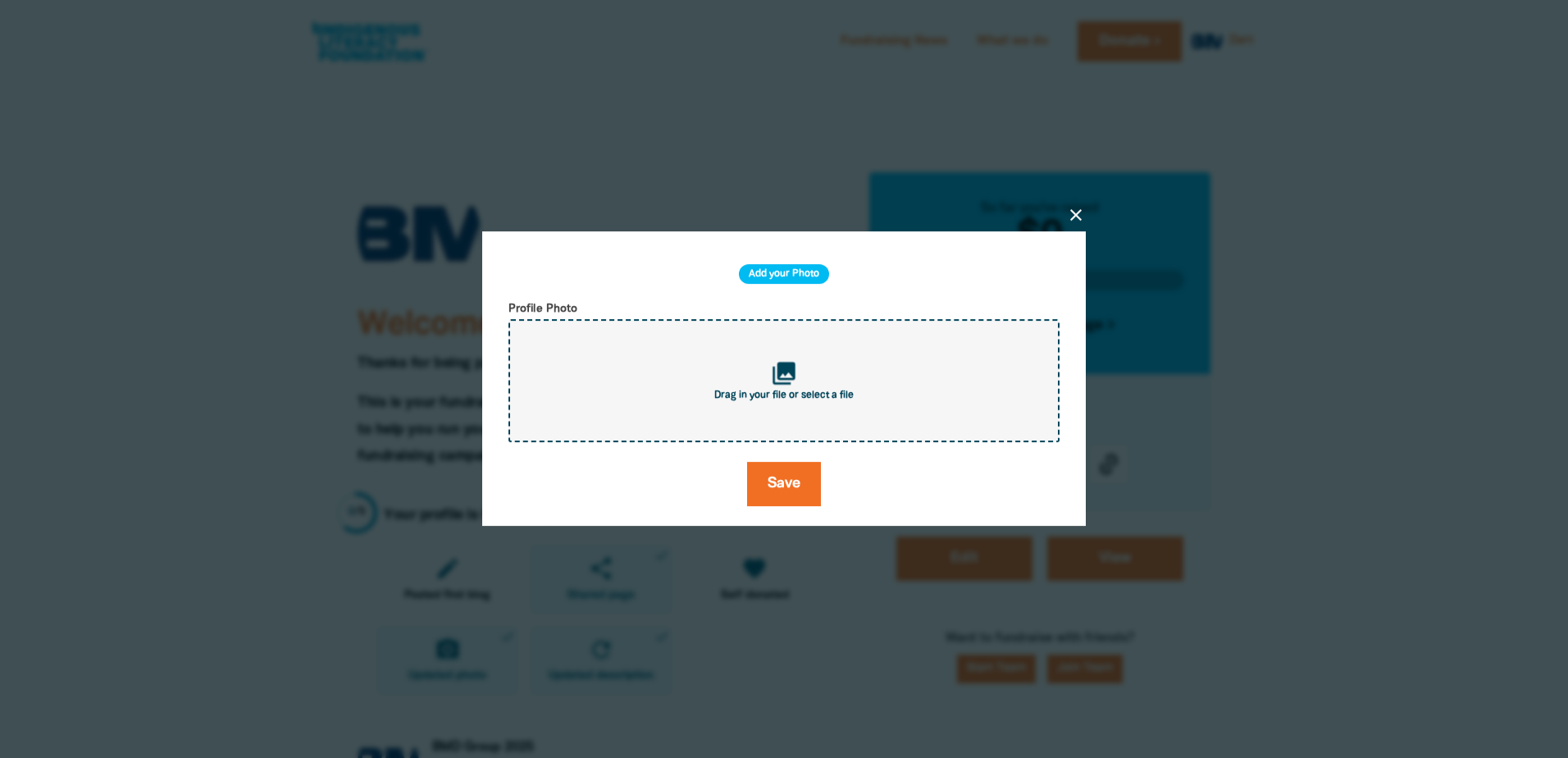
click at [784, 391] on span "Drag in your file or select a file" at bounding box center [784, 395] width 140 height 10
type input "C:\fakepath\BMD_Logo_Colour_Pos_RGB.jpg"
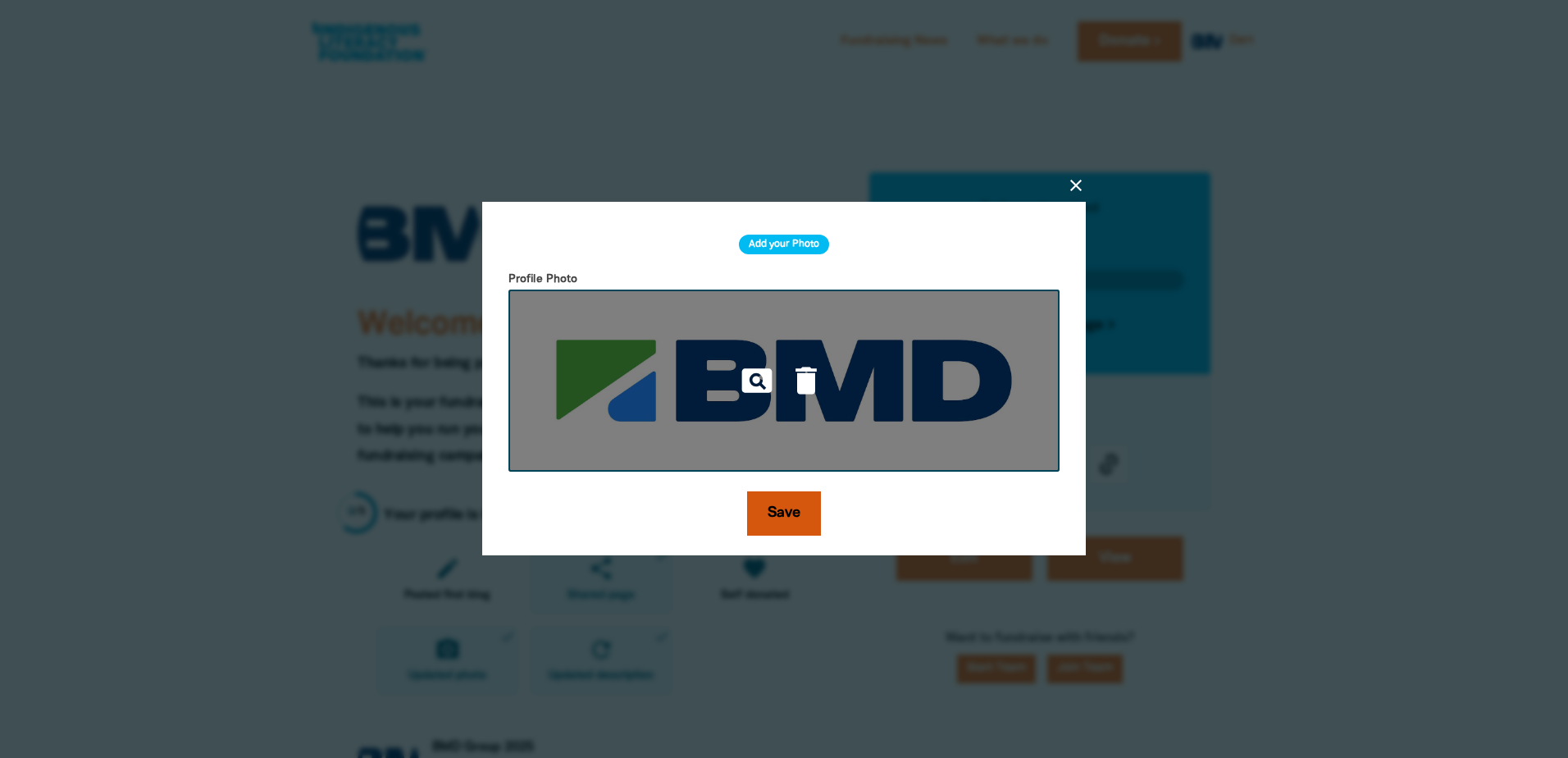
click at [794, 496] on button "Save" at bounding box center [784, 514] width 74 height 44
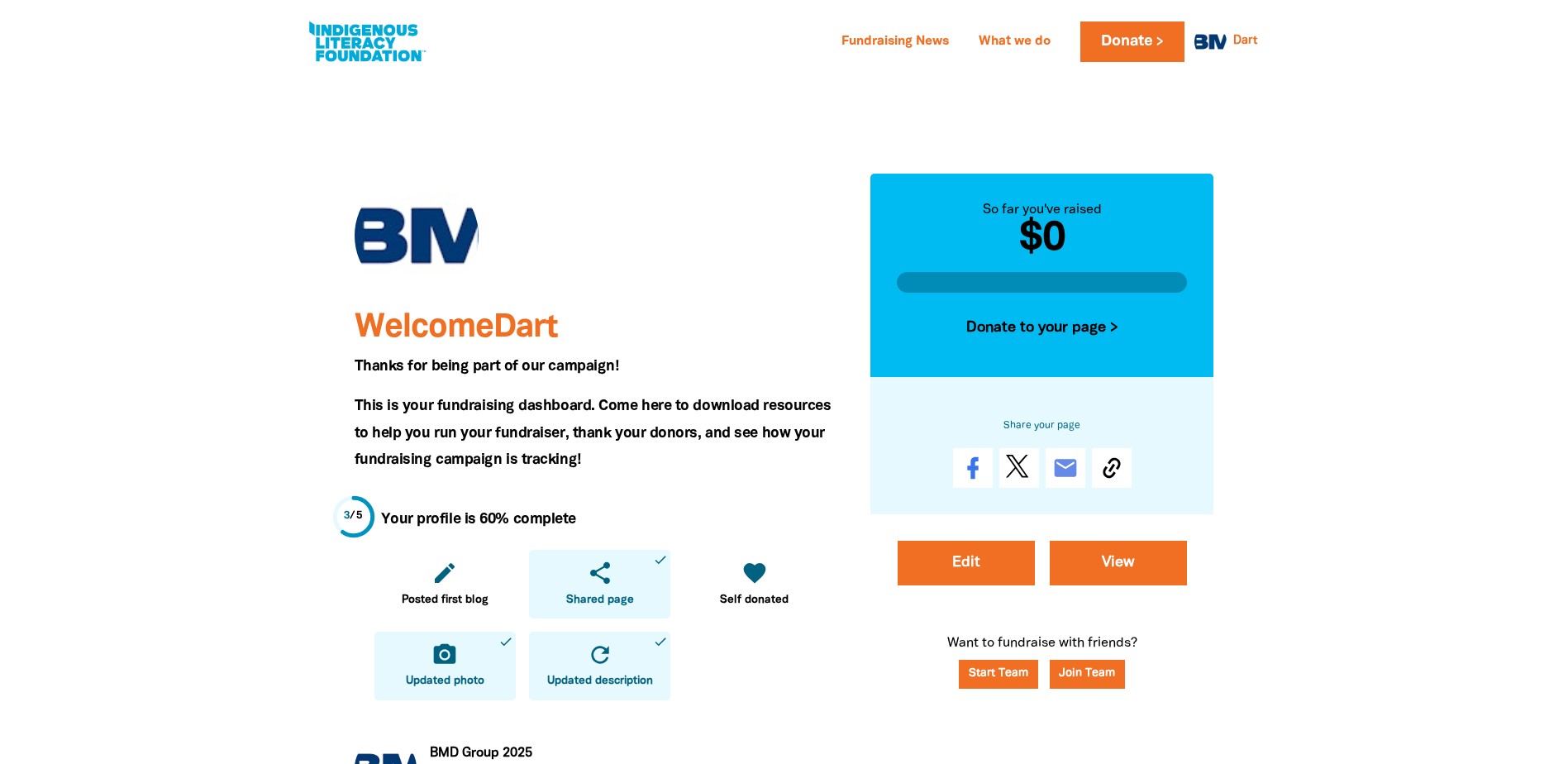
click at [464, 671] on link "camera_alt Updated photo done" at bounding box center [444, 666] width 141 height 69
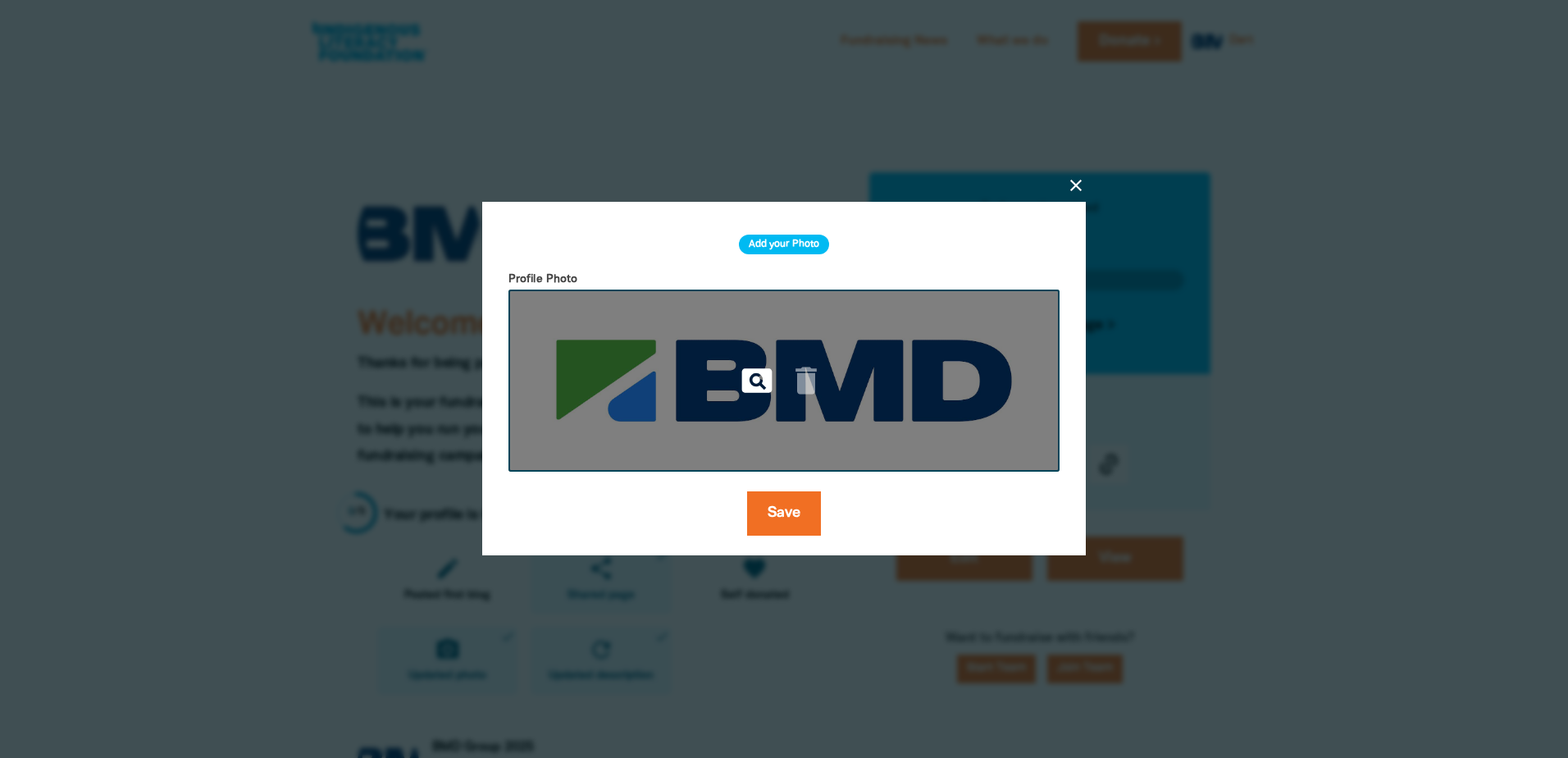
click at [759, 381] on icon "pageview" at bounding box center [756, 380] width 36 height 36
click at [801, 375] on icon "delete" at bounding box center [805, 380] width 36 height 36
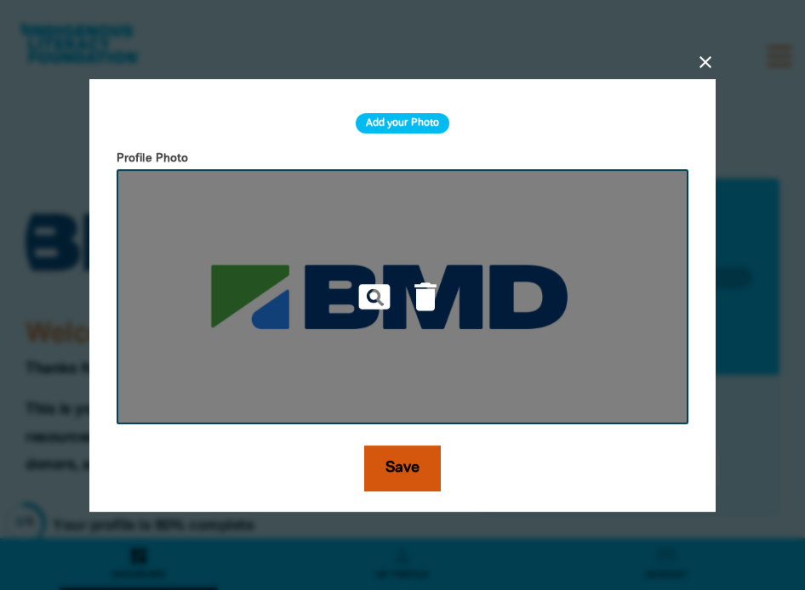
click at [414, 476] on button "Save" at bounding box center [402, 469] width 77 height 46
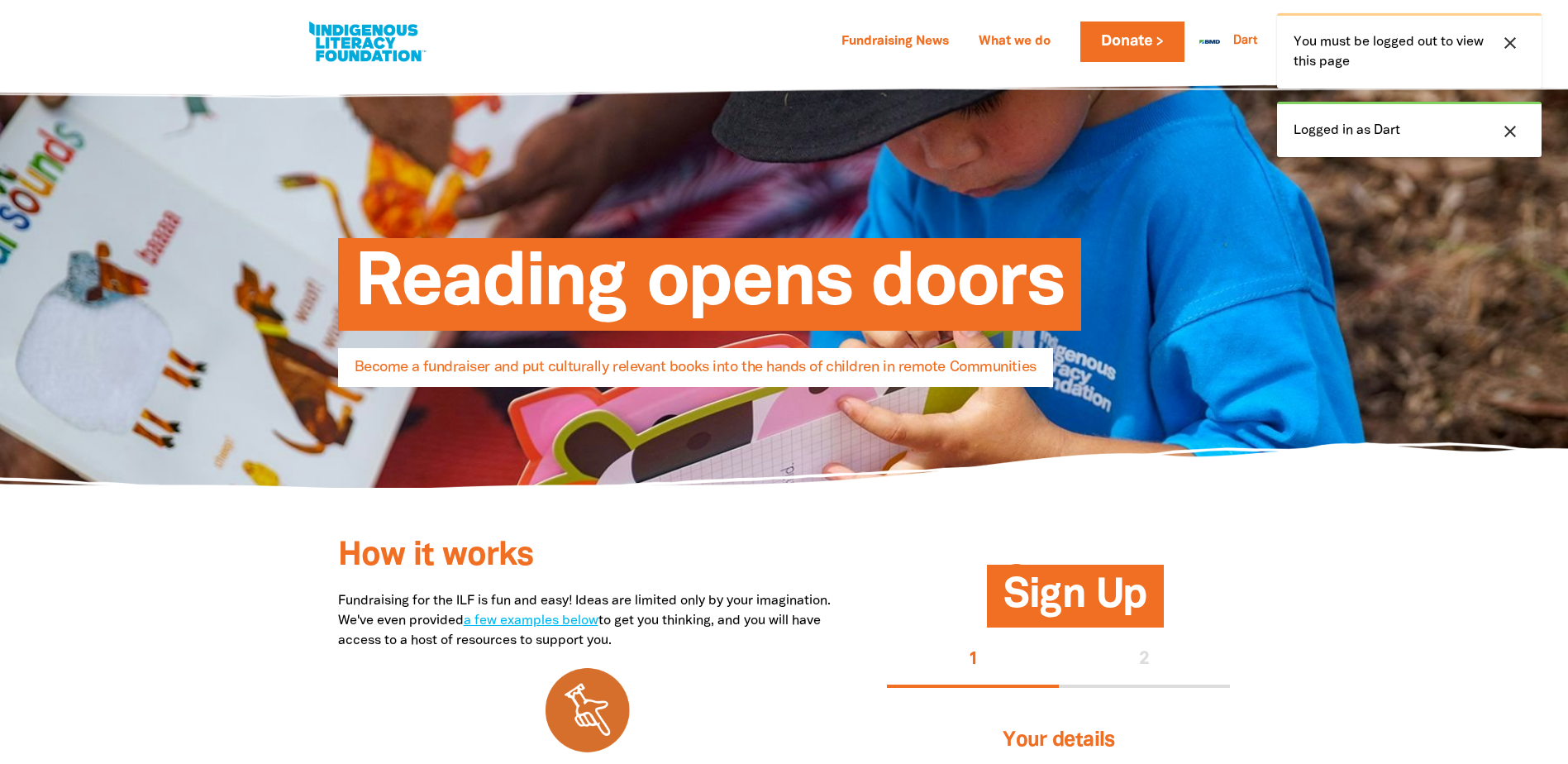
select select "AU"
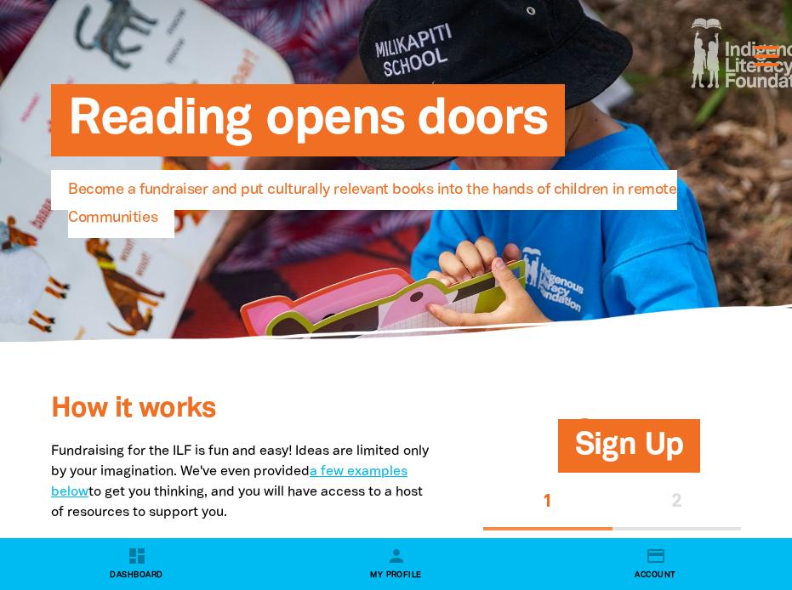
scroll to position [510, 0]
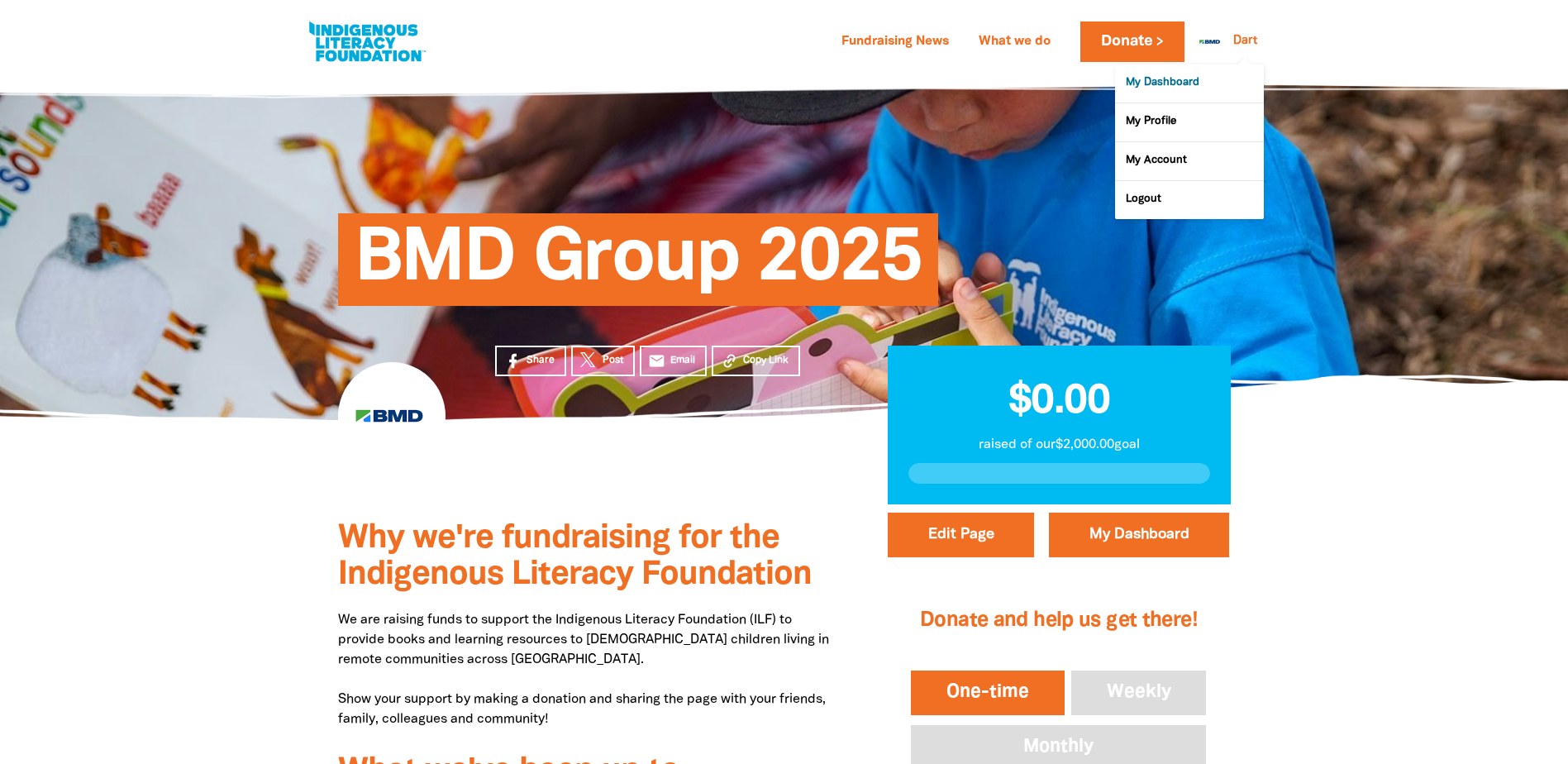
click at [1175, 83] on link "My Dashboard" at bounding box center [1188, 83] width 149 height 38
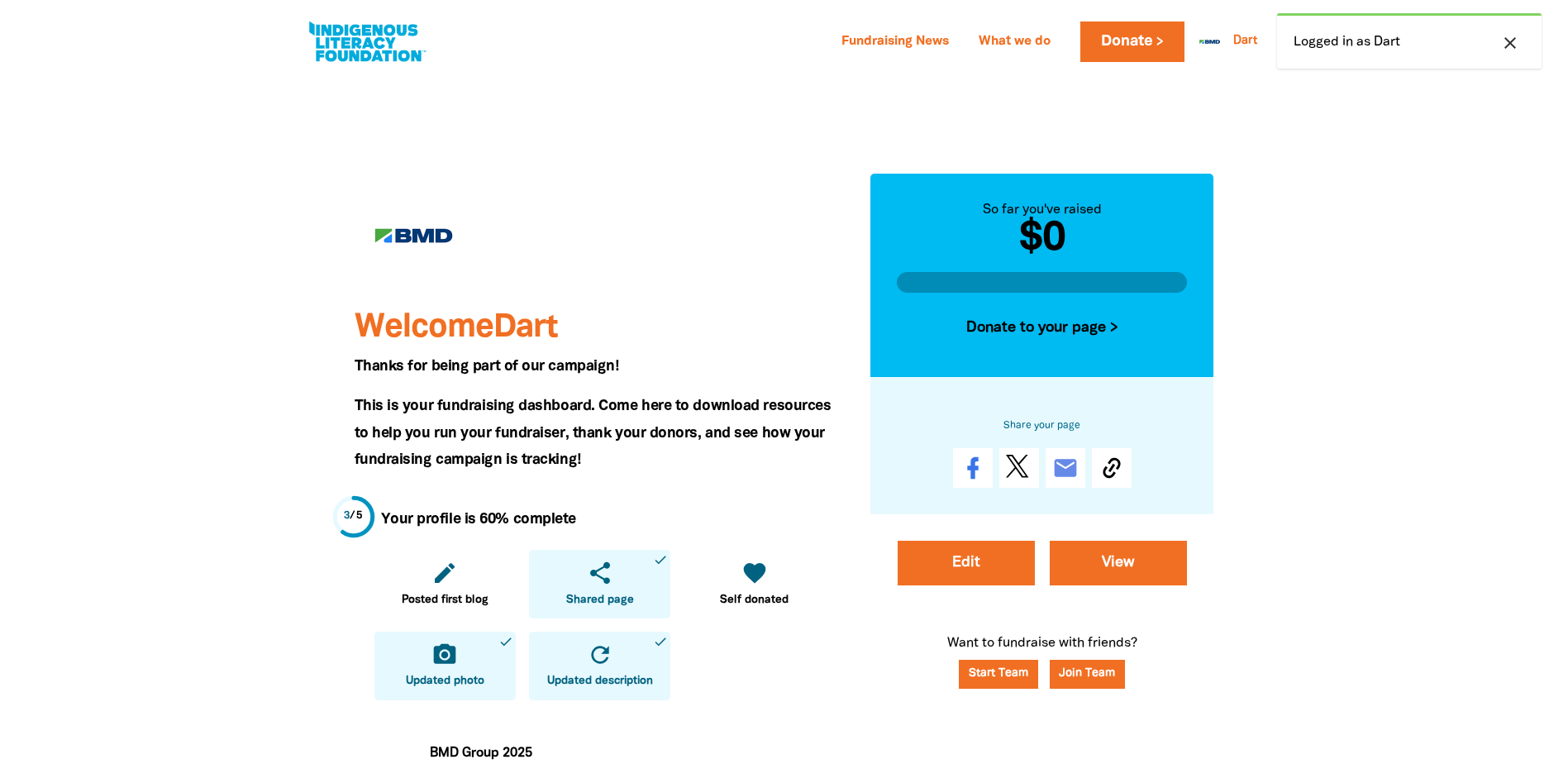
click at [422, 235] on div at bounding box center [417, 236] width 124 height 124
click at [424, 673] on link "camera_alt Updated photo done" at bounding box center [444, 666] width 141 height 69
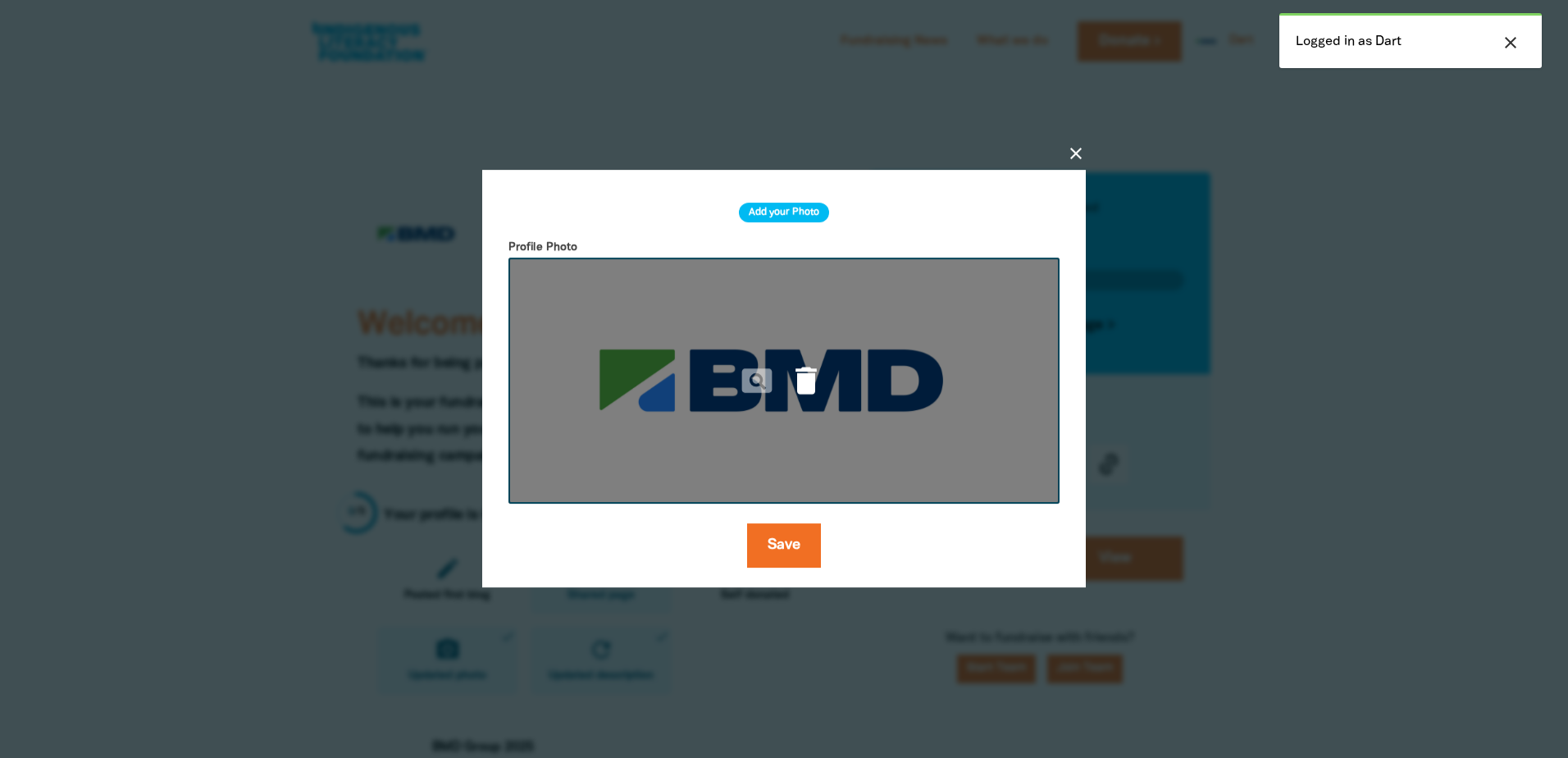
click at [809, 376] on icon "delete" at bounding box center [805, 380] width 36 height 36
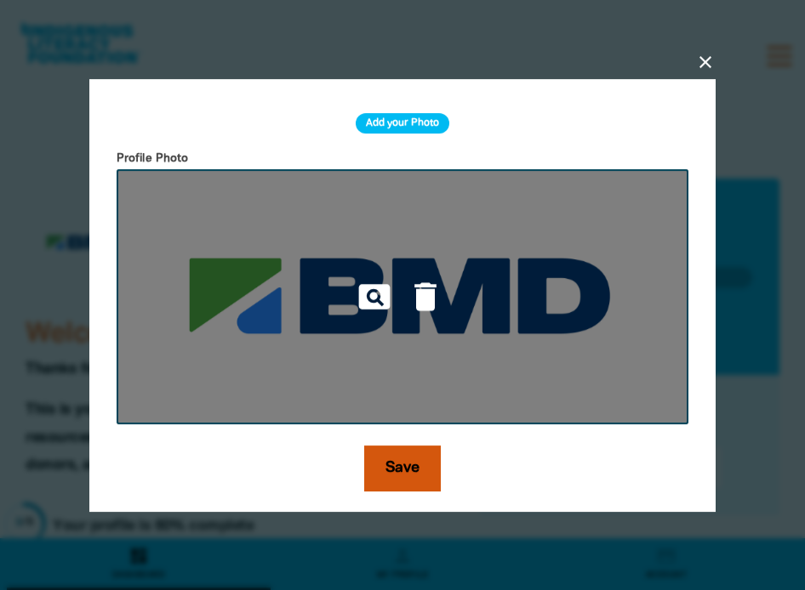
click at [417, 468] on button "Save" at bounding box center [402, 469] width 77 height 46
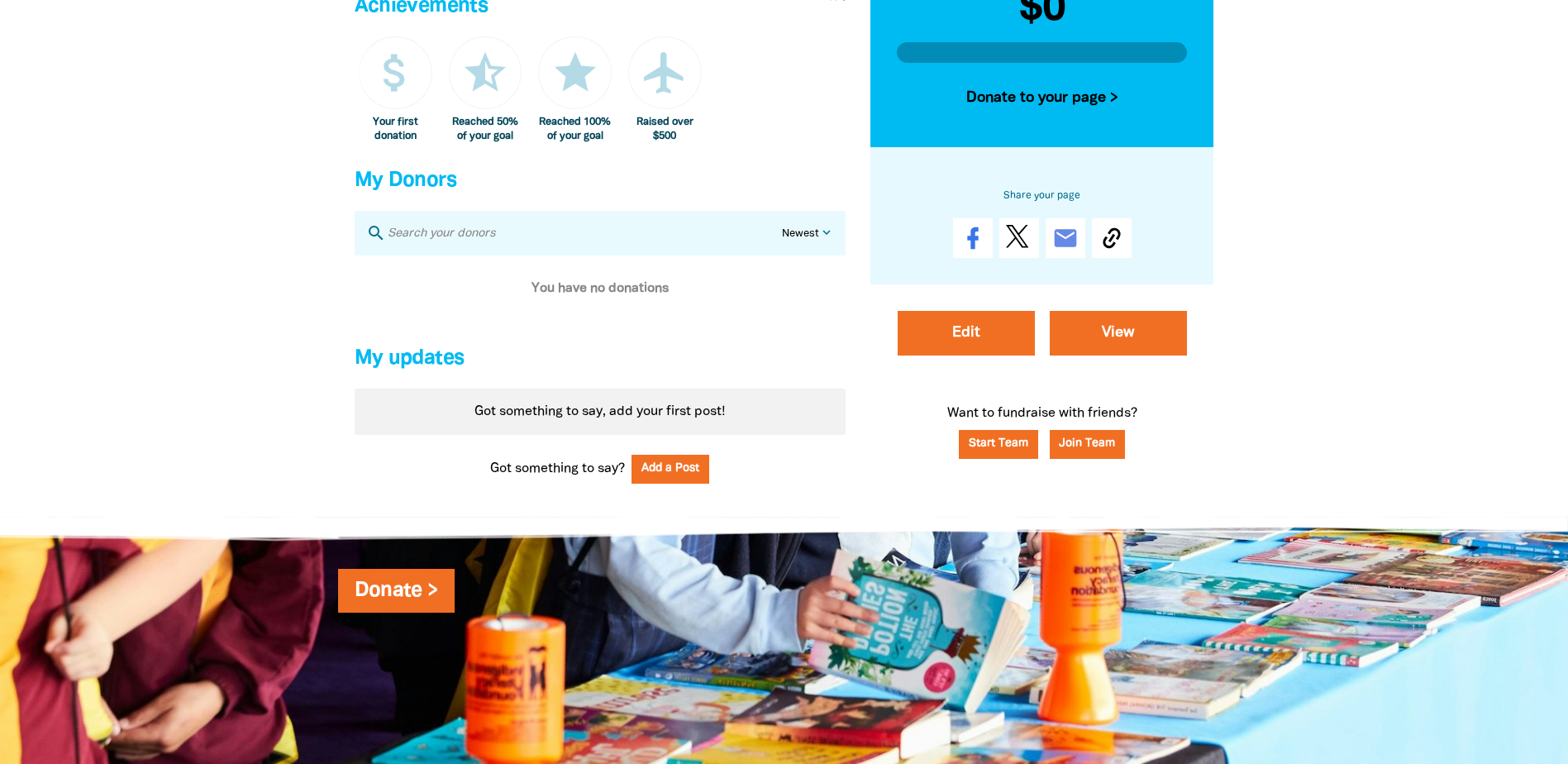
scroll to position [1240, 0]
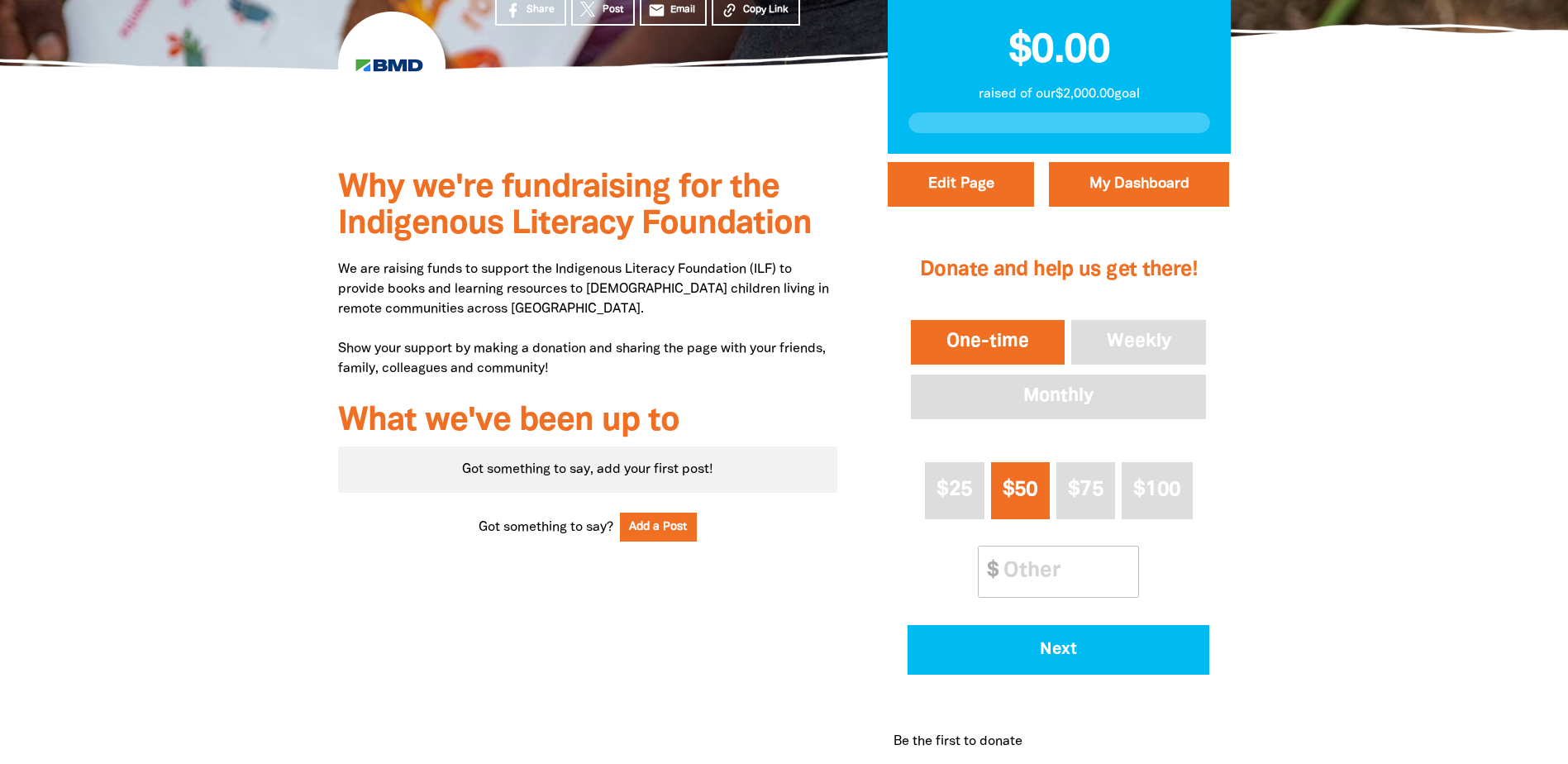
scroll to position [83, 0]
